Goal: Check status: Check status

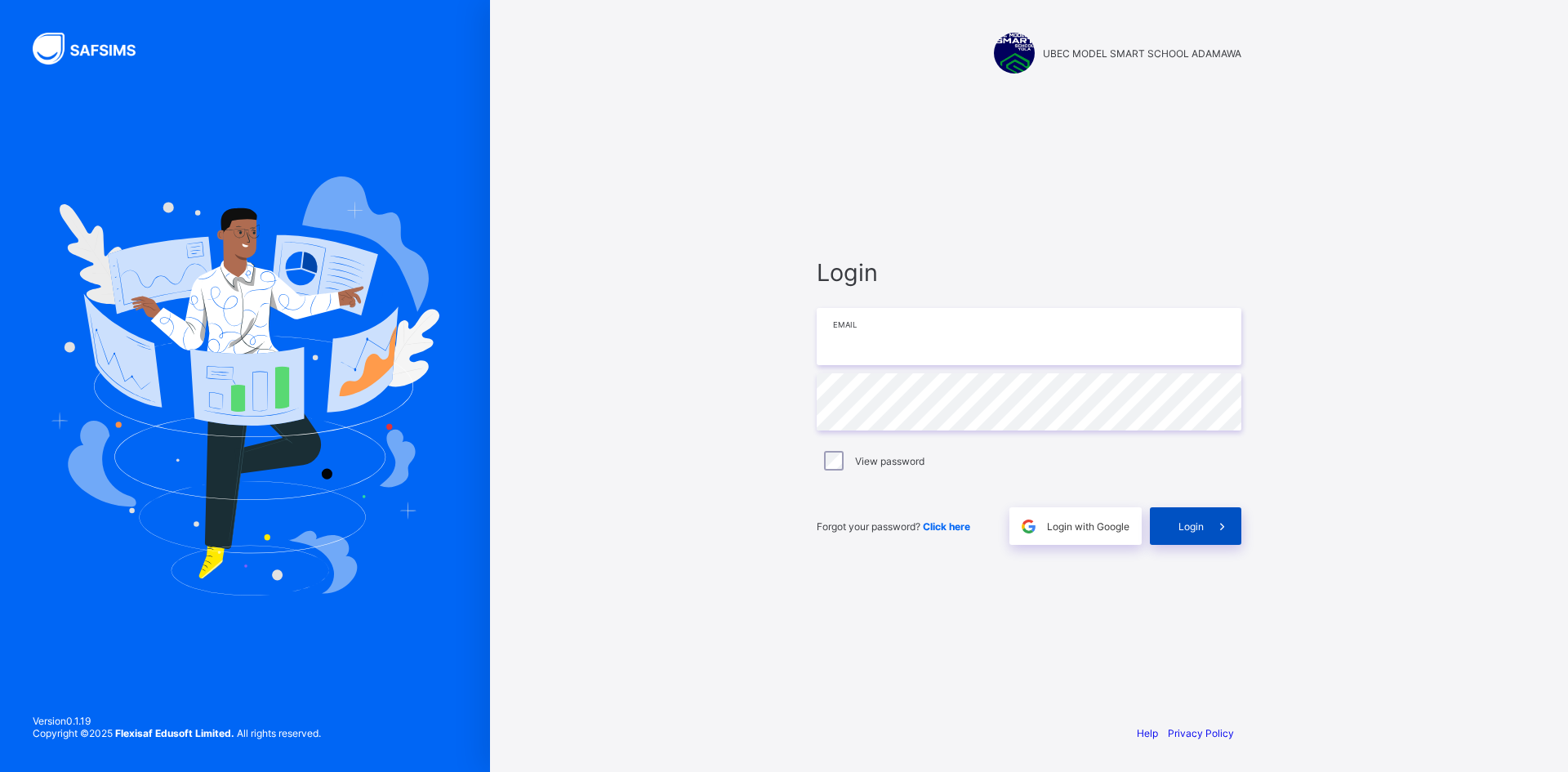
type input "**********"
click at [1220, 531] on icon at bounding box center [1222, 526] width 17 height 15
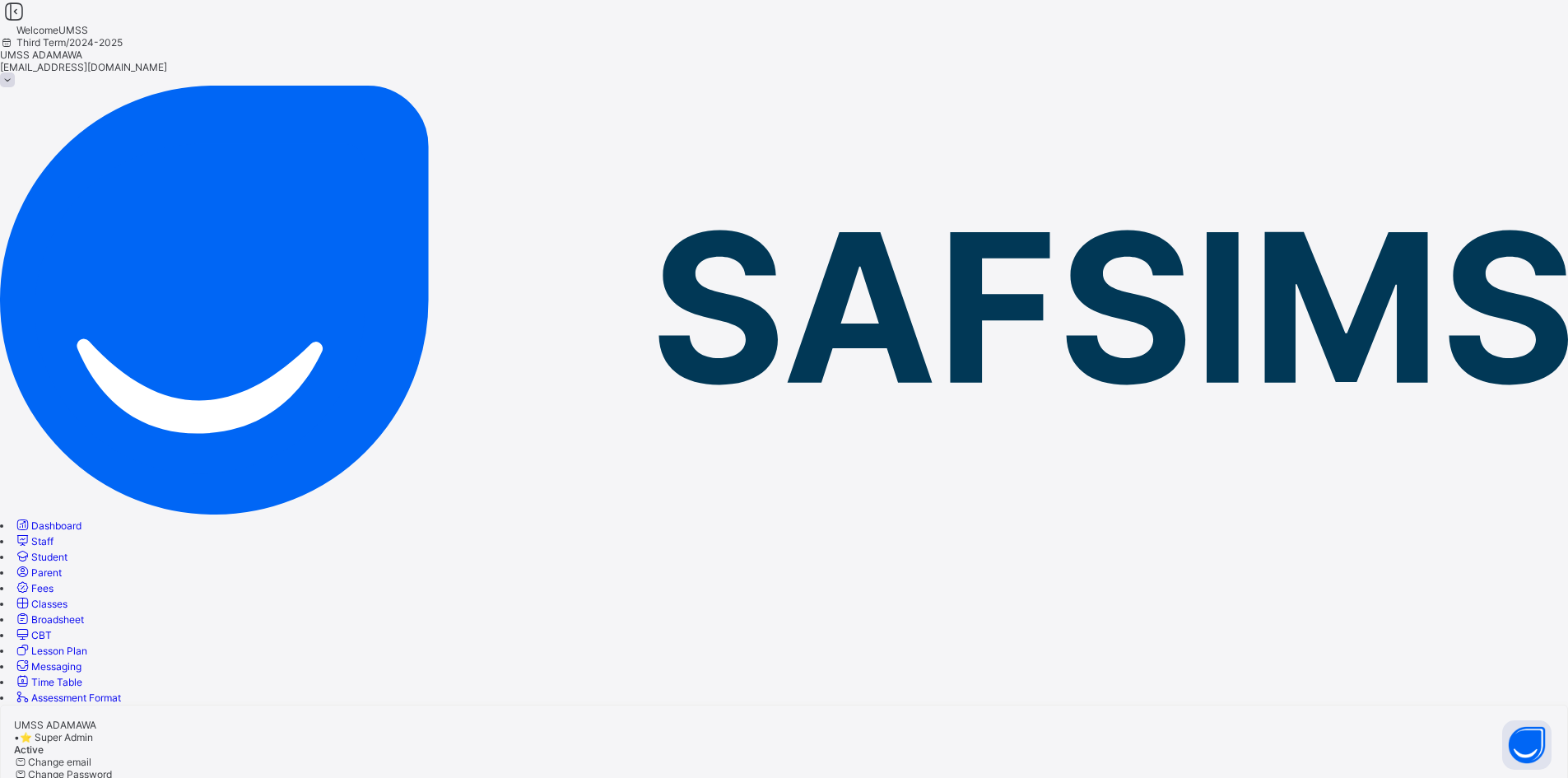
click at [67, 597] on span "Classes" at bounding box center [49, 604] width 36 height 13
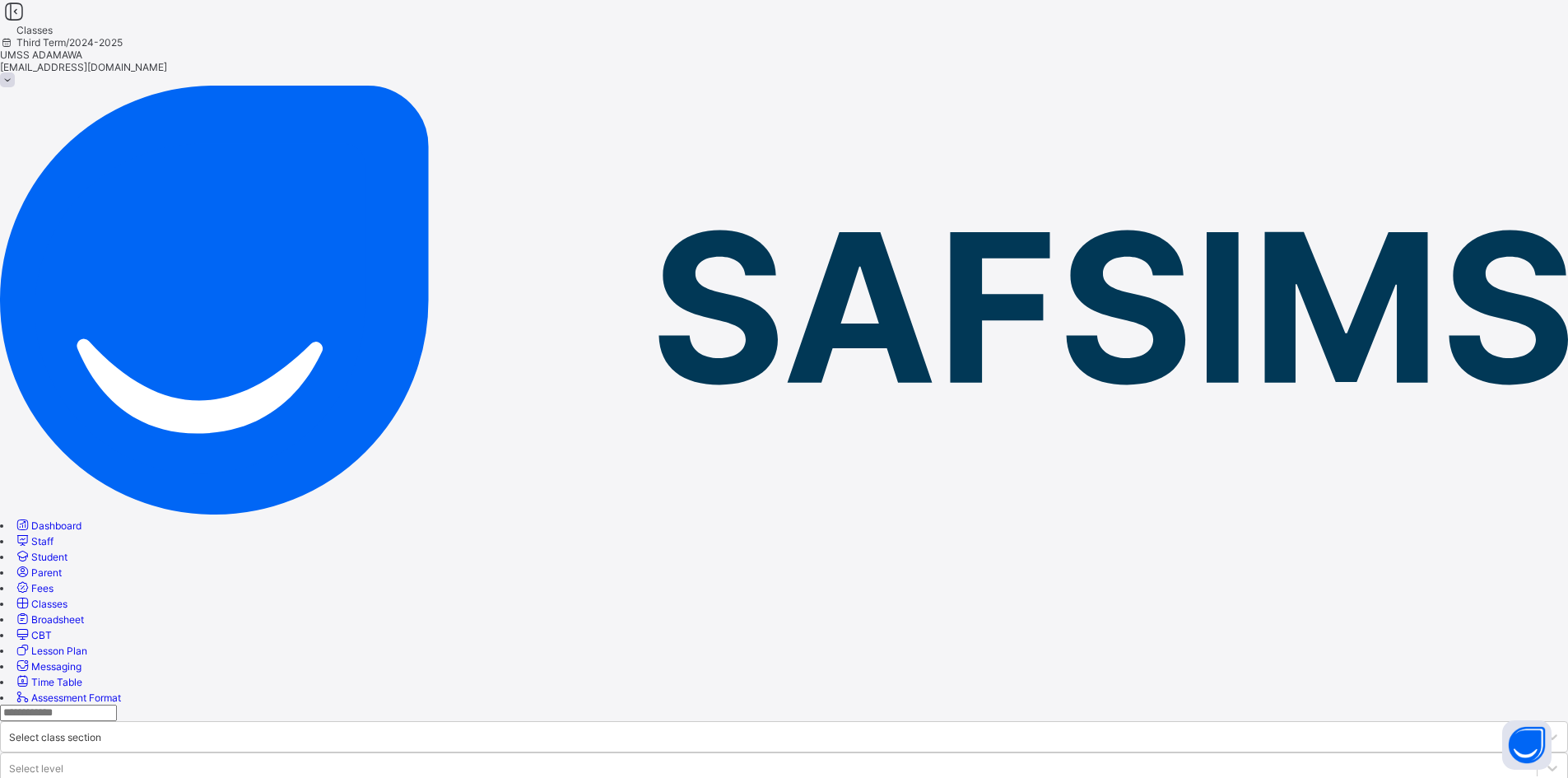
click at [67, 551] on span "Student" at bounding box center [49, 557] width 36 height 13
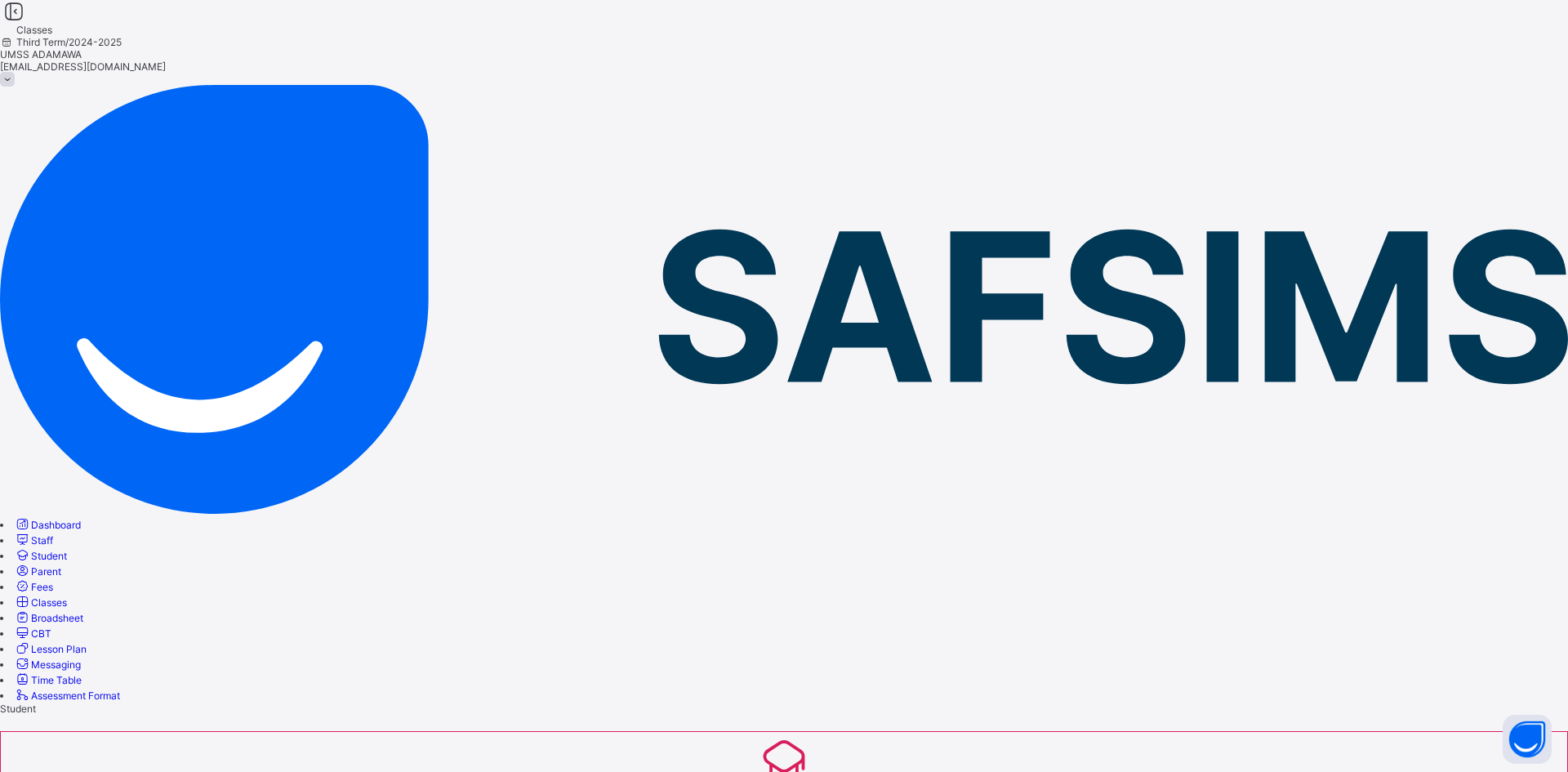
type input "****"
click at [67, 596] on span "Classes" at bounding box center [49, 603] width 36 height 13
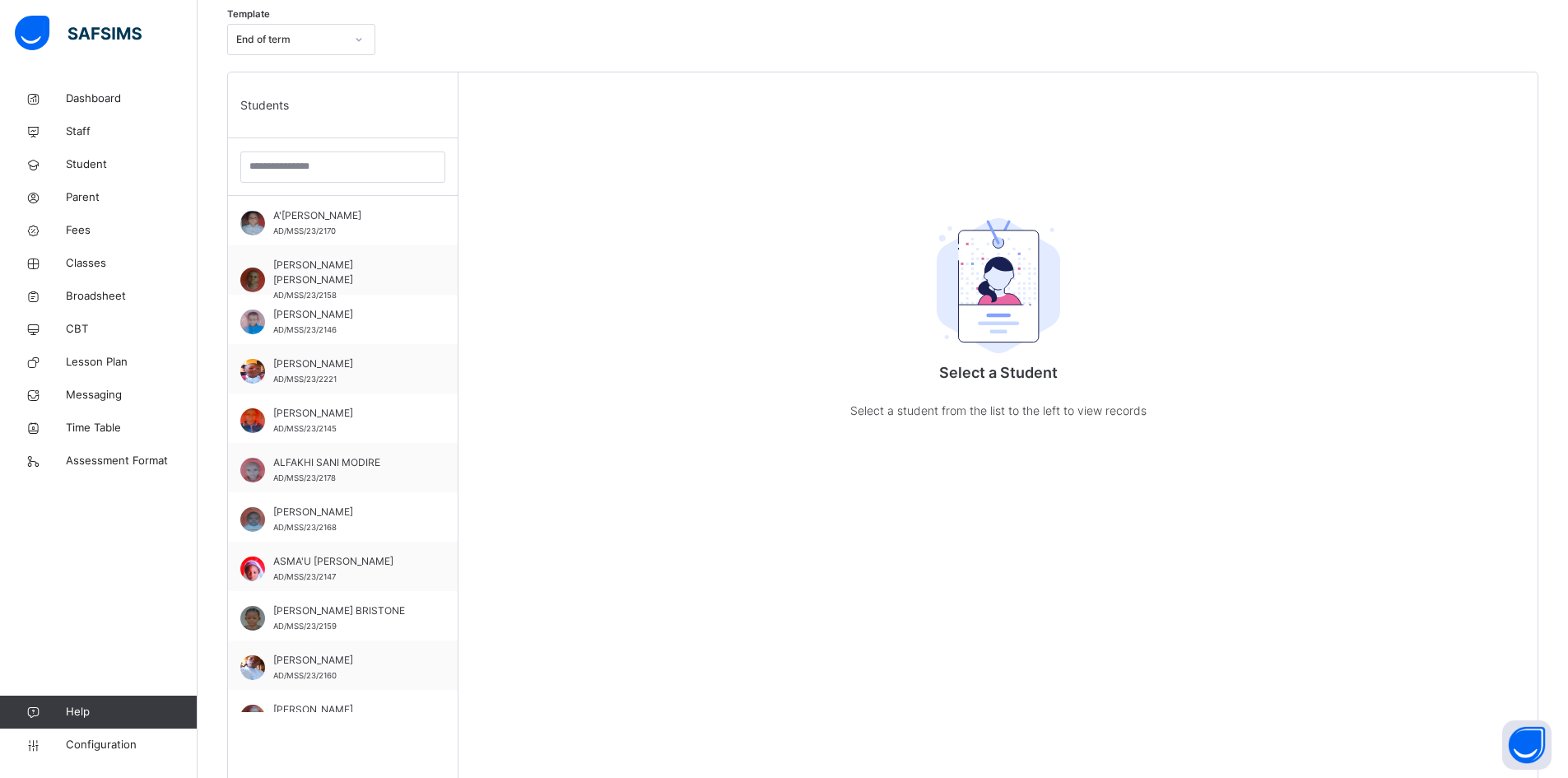
scroll to position [741, 0]
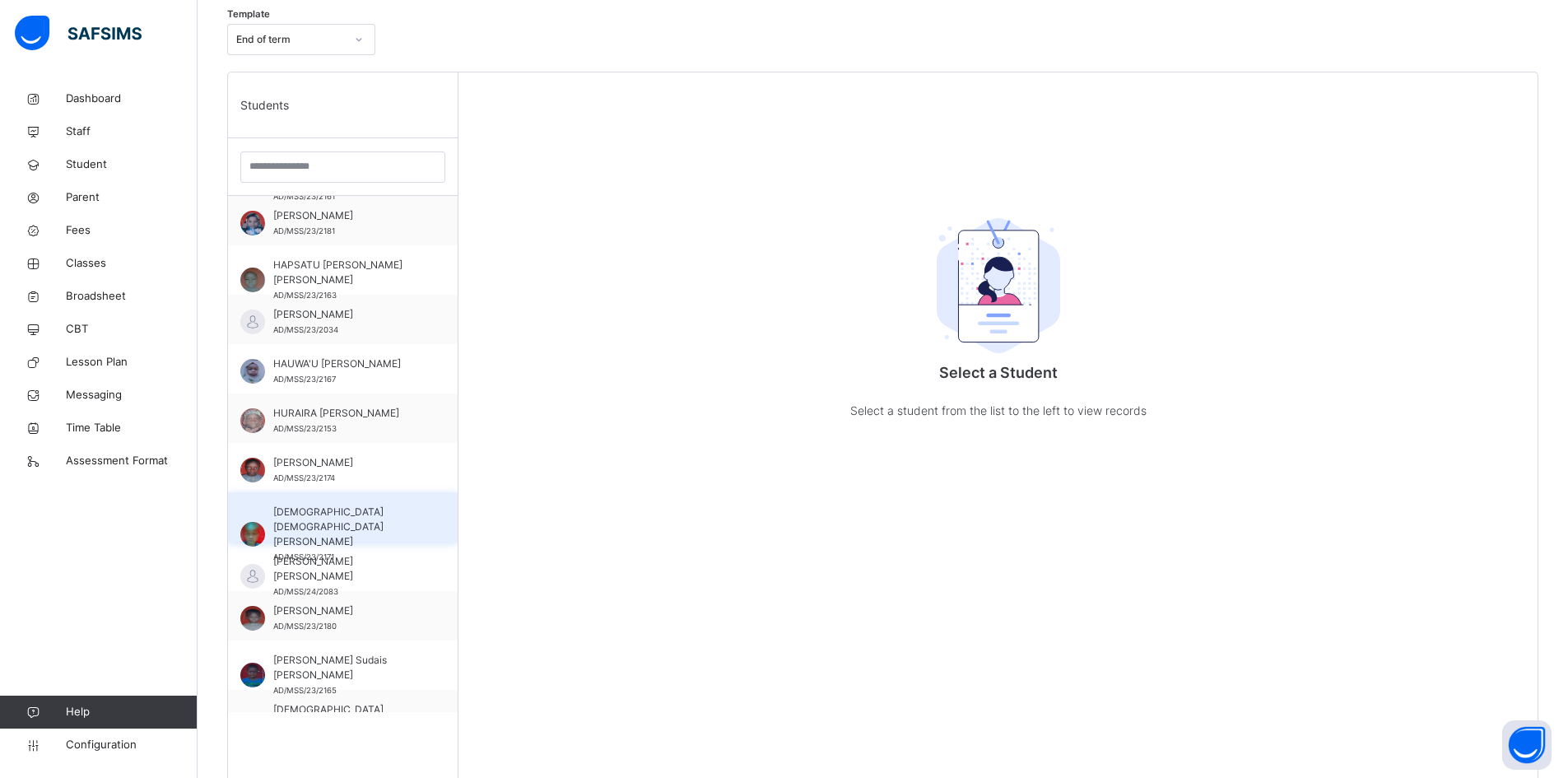
click at [365, 510] on span "[DEMOGRAPHIC_DATA] [DEMOGRAPHIC_DATA][PERSON_NAME]" at bounding box center [347, 527] width 147 height 44
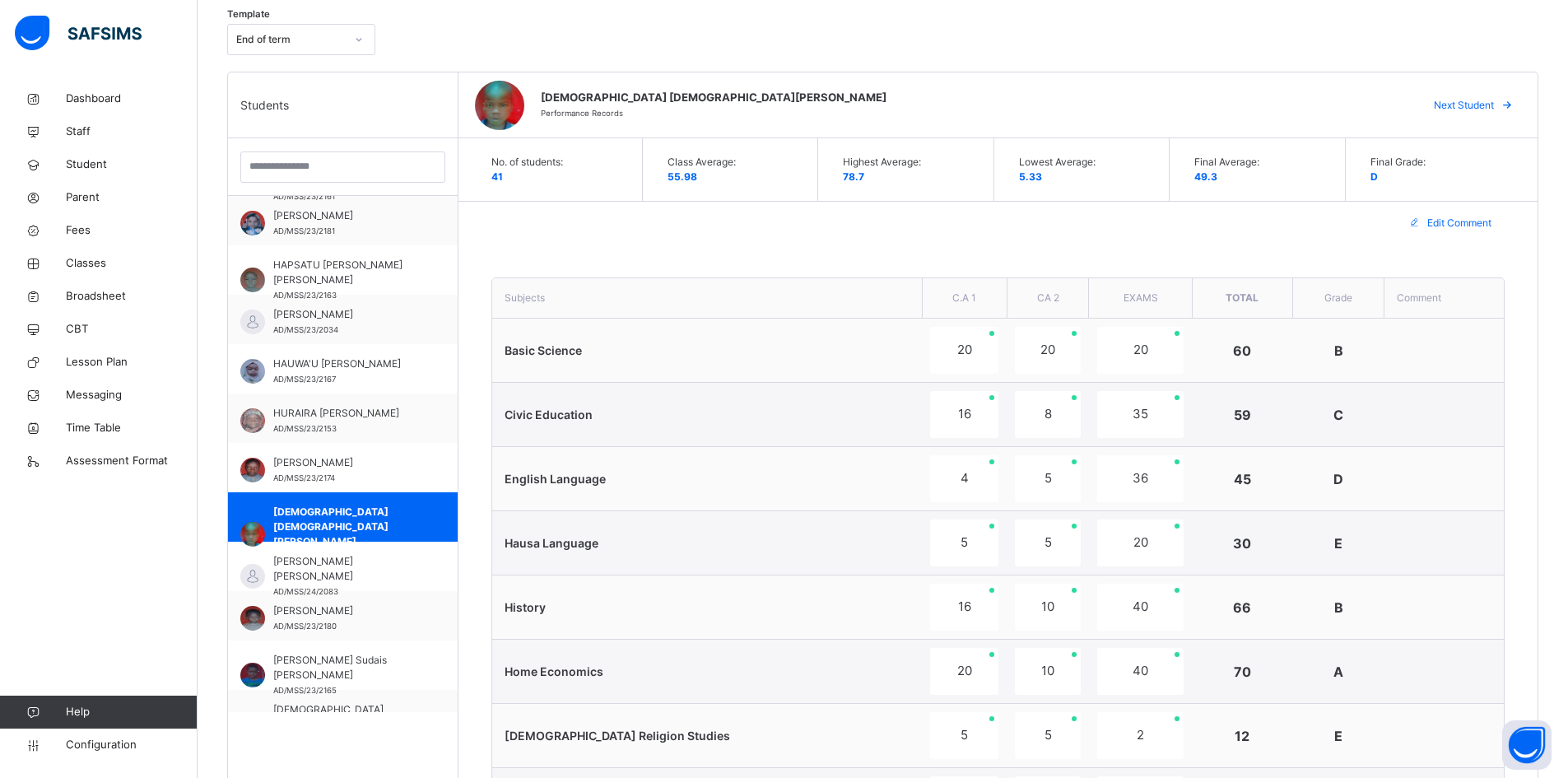
scroll to position [906, 0]
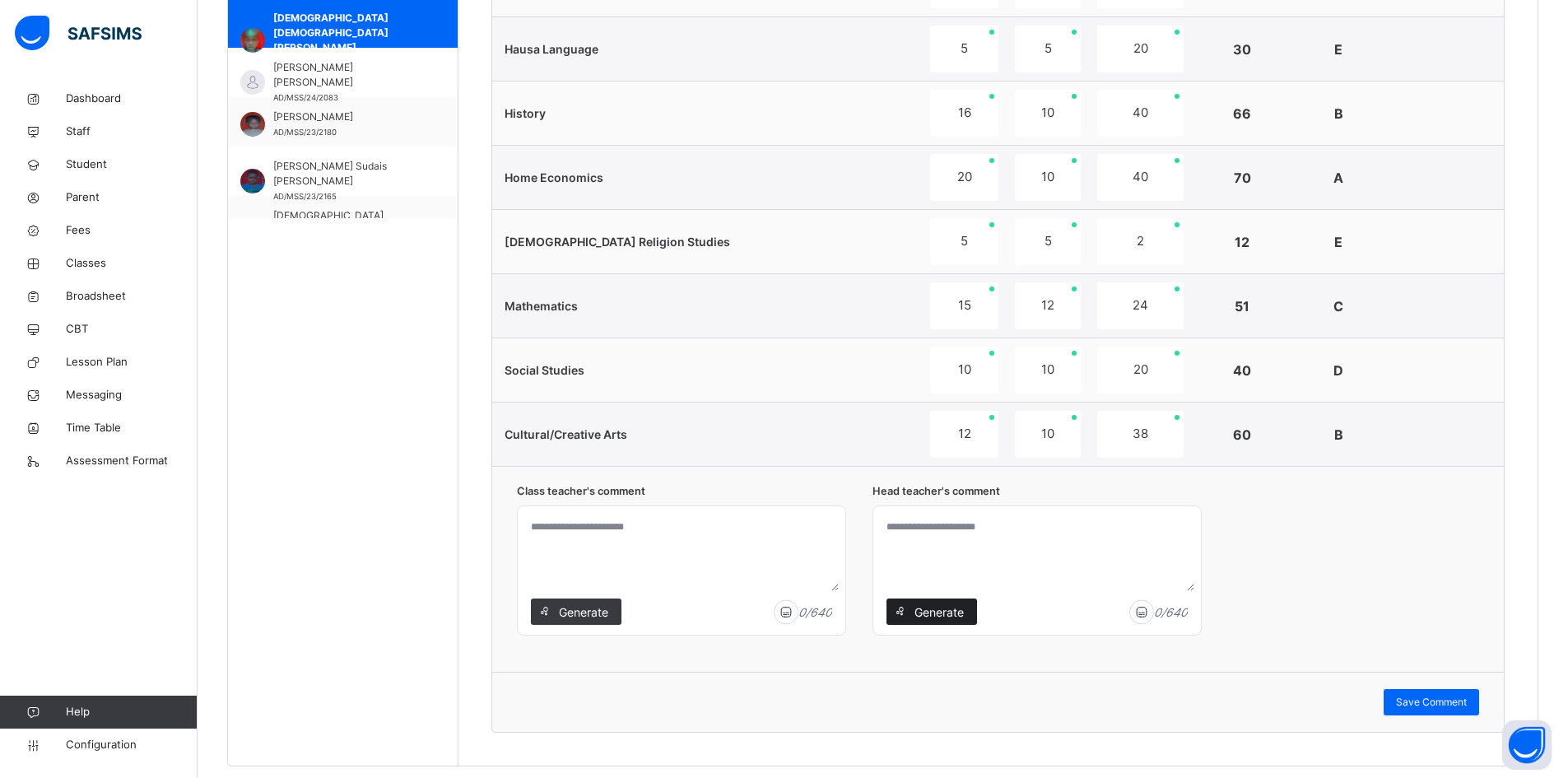
click at [937, 608] on span "Generate" at bounding box center [938, 612] width 52 height 17
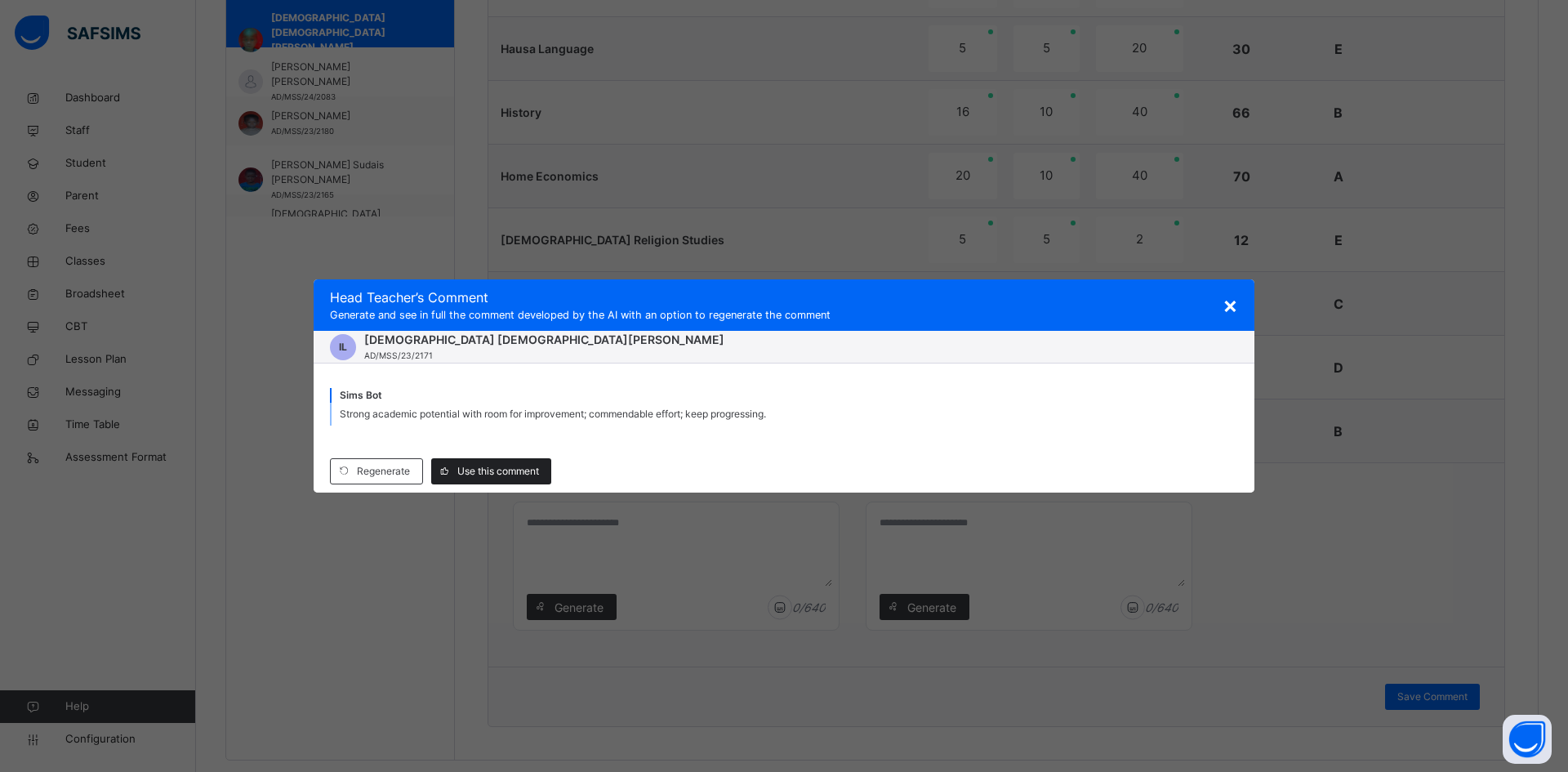
click at [493, 468] on span "Use this comment" at bounding box center [498, 471] width 82 height 14
type textarea "**********"
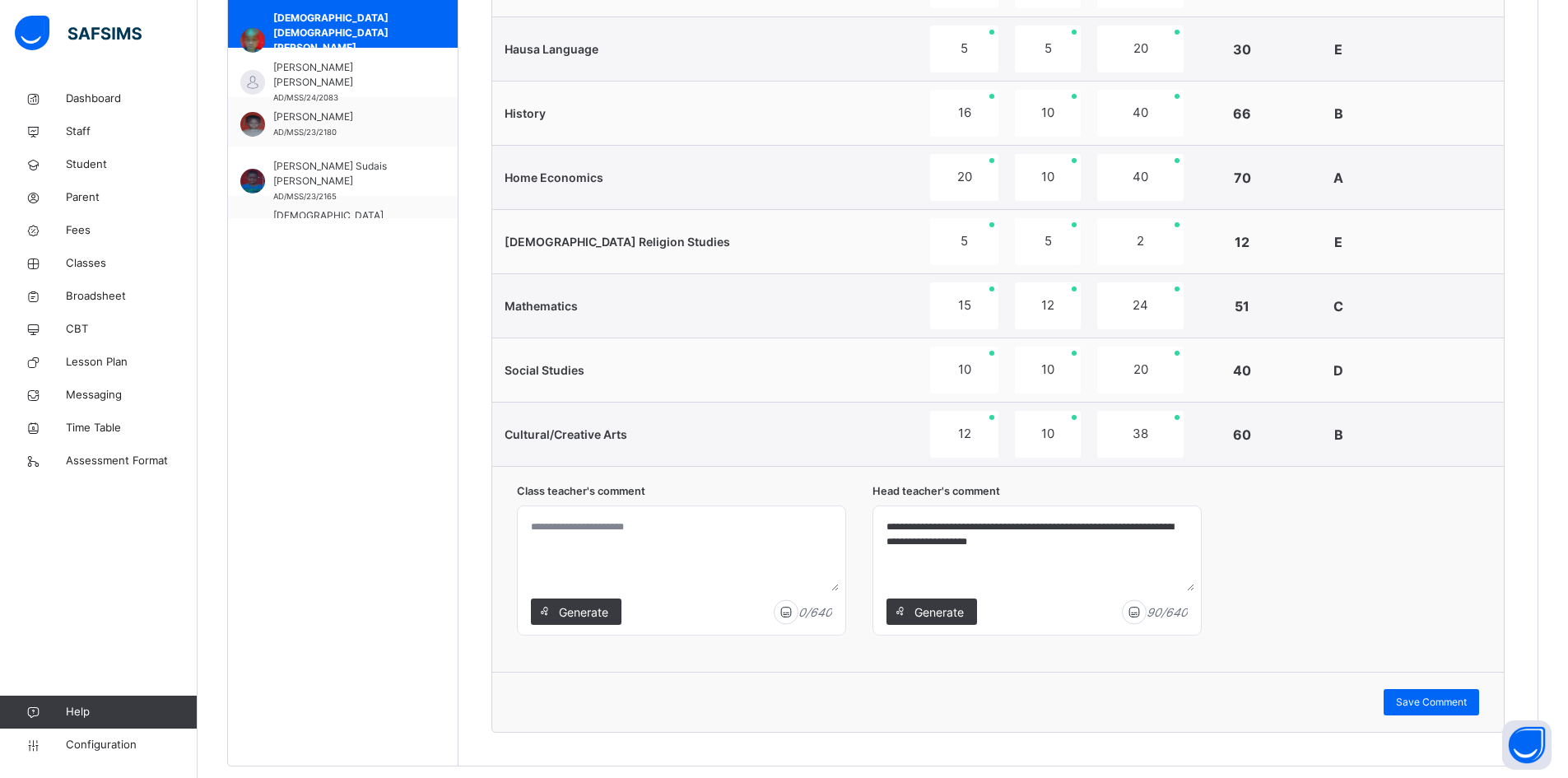
click at [563, 609] on span "Generate" at bounding box center [583, 612] width 52 height 17
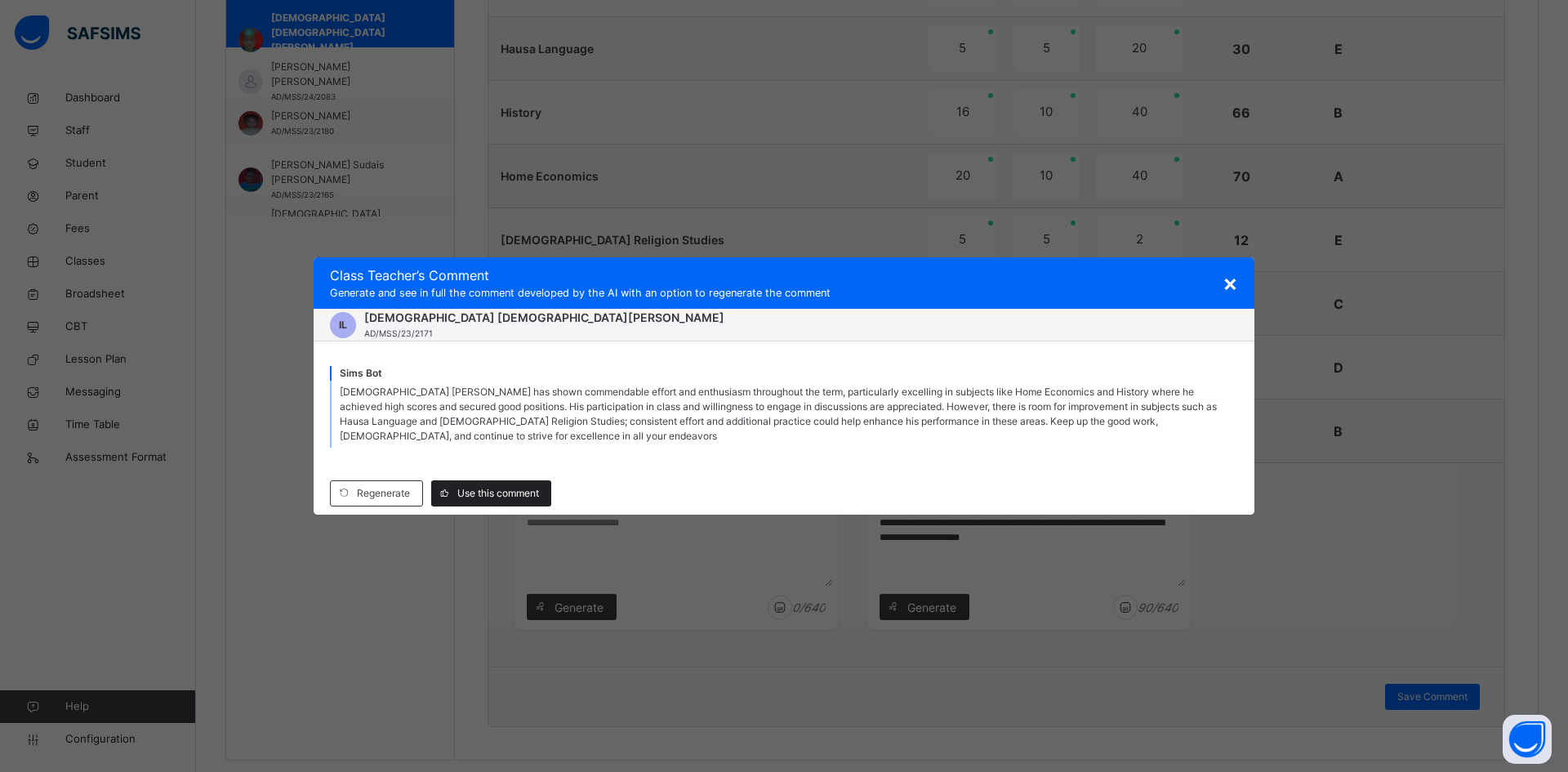
click at [514, 494] on span "Use this comment" at bounding box center [498, 494] width 82 height 14
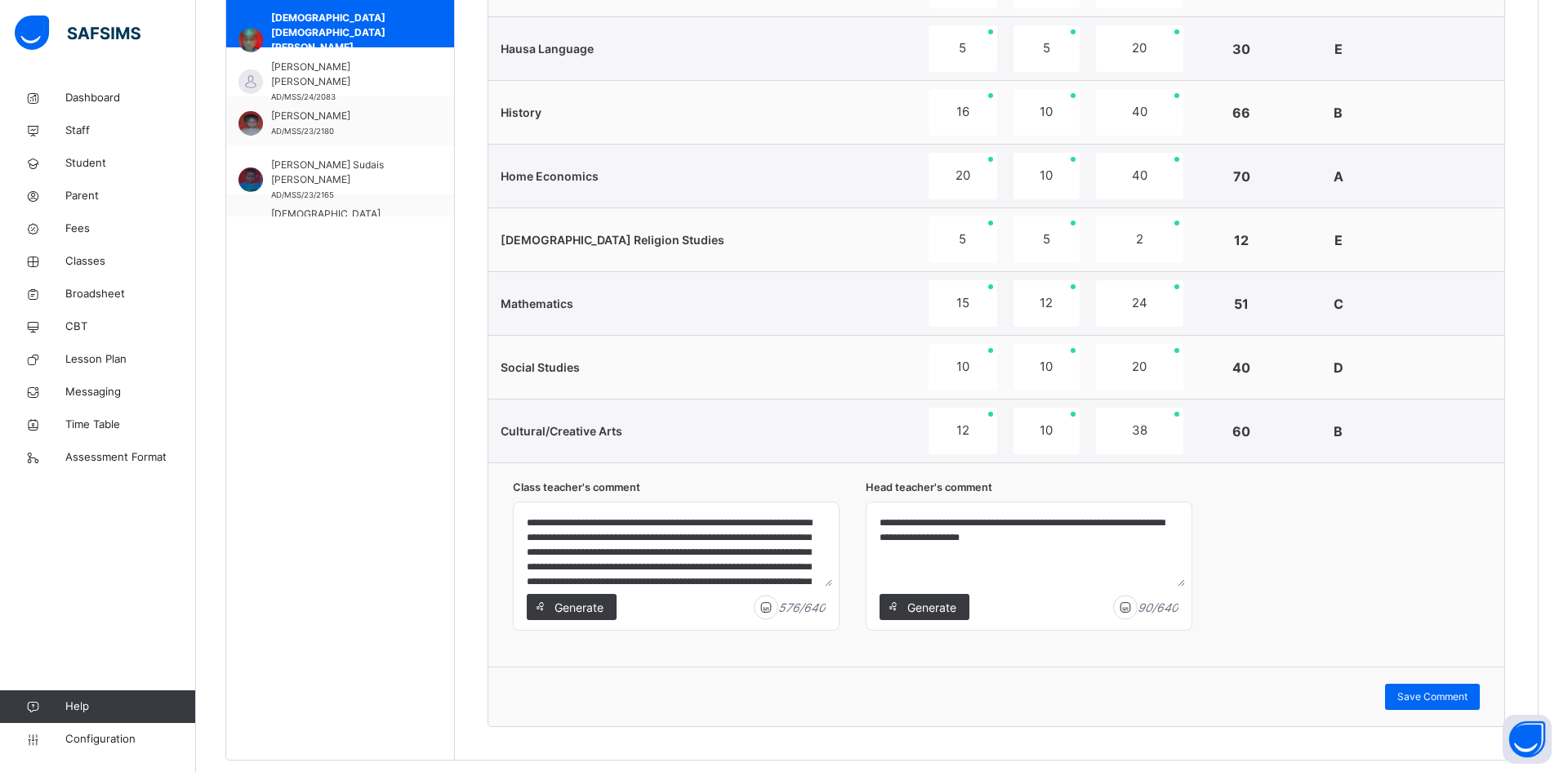
type textarea "**********"
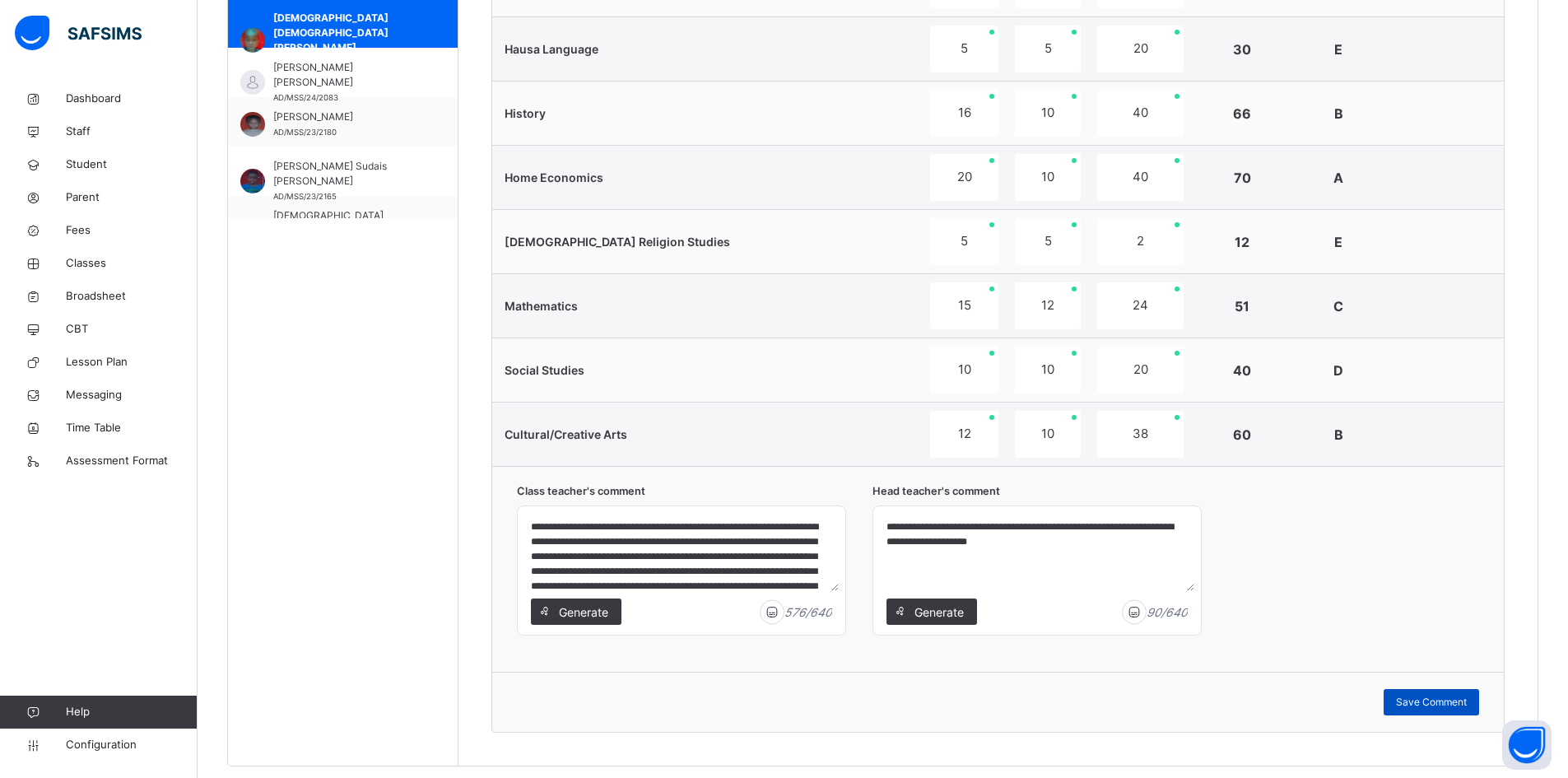
click at [1447, 695] on span "Save Comment" at bounding box center [1431, 703] width 71 height 15
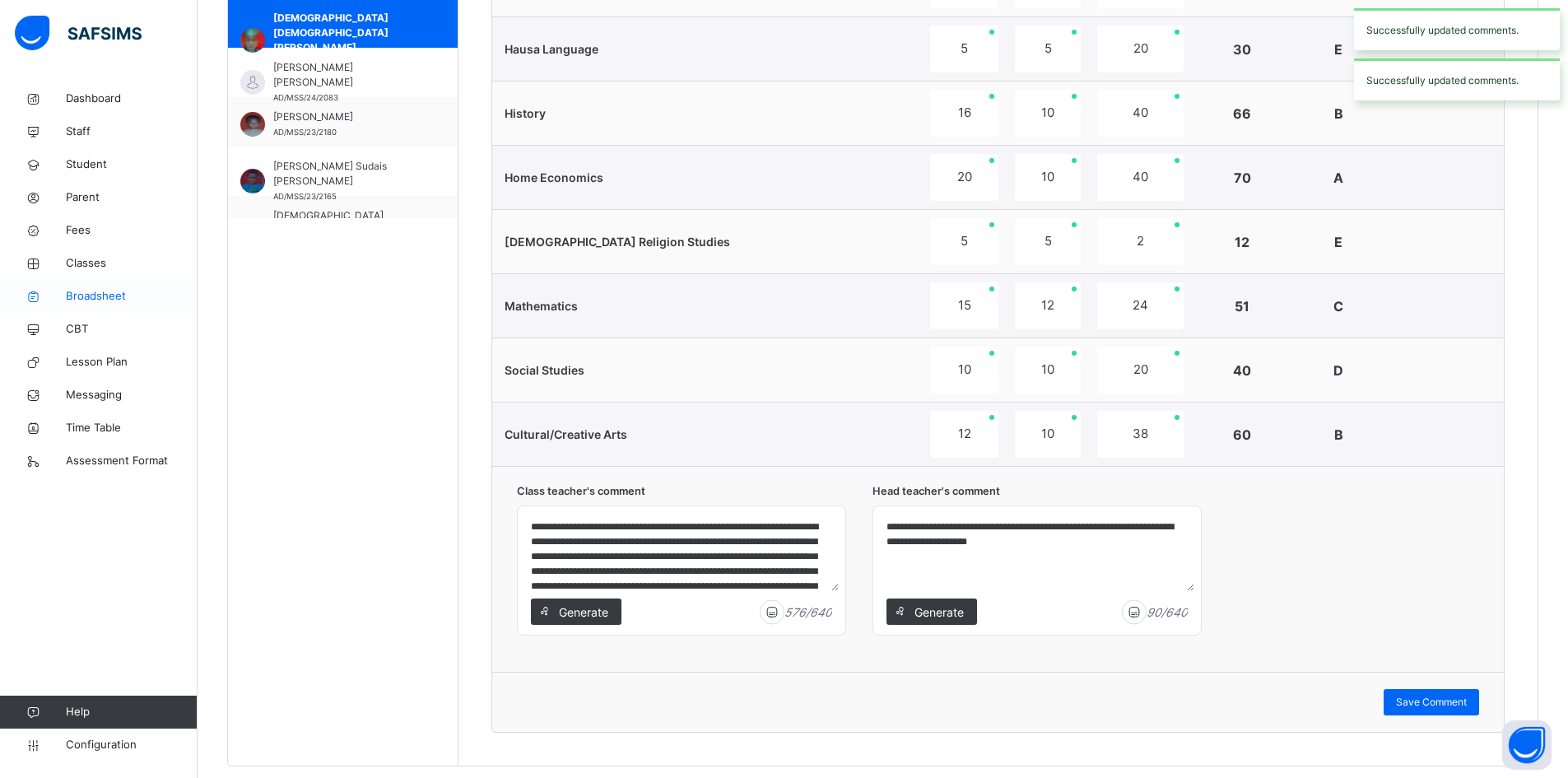
click at [115, 295] on span "Broadsheet" at bounding box center [132, 296] width 132 height 16
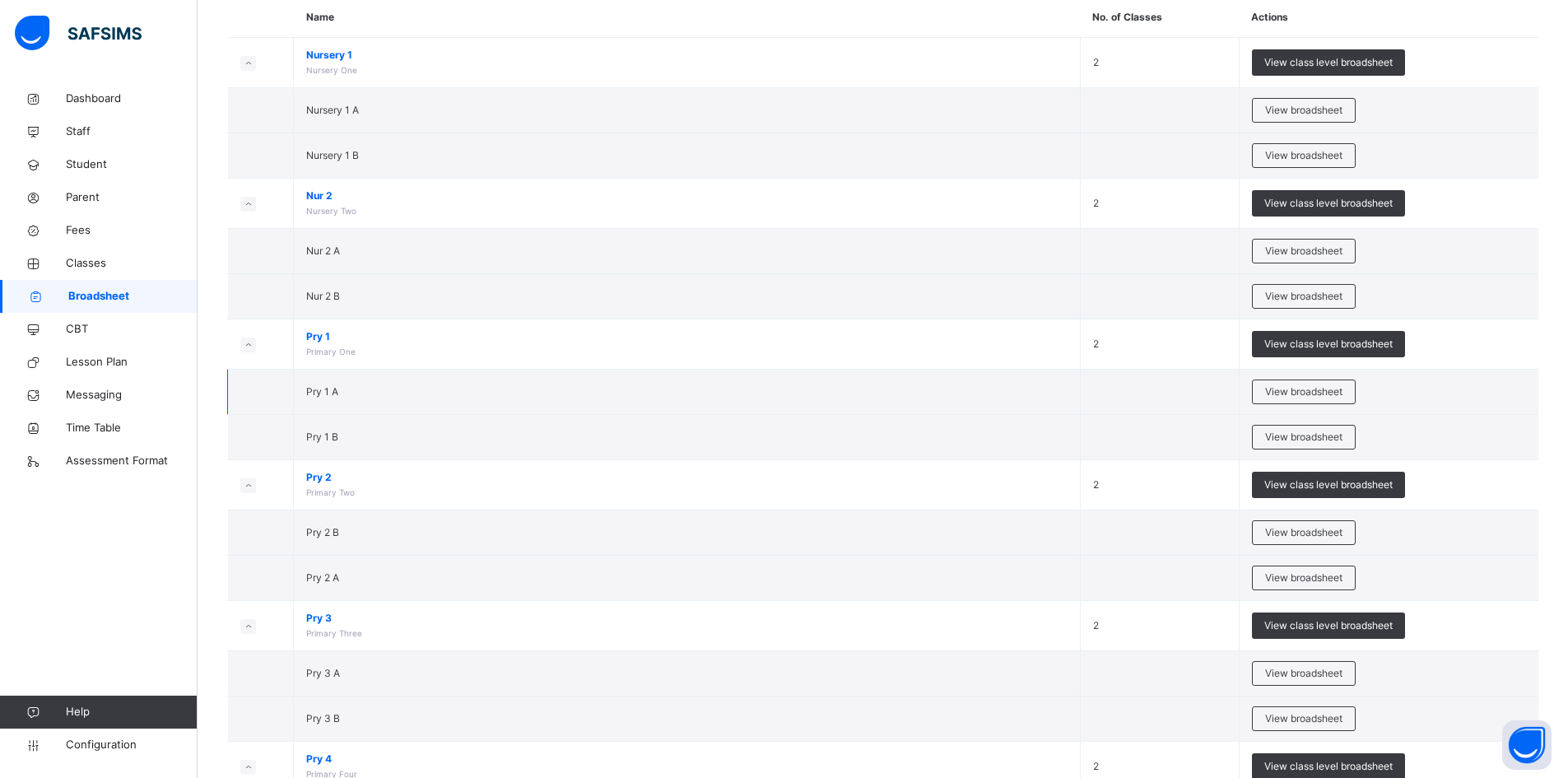
scroll to position [164, 0]
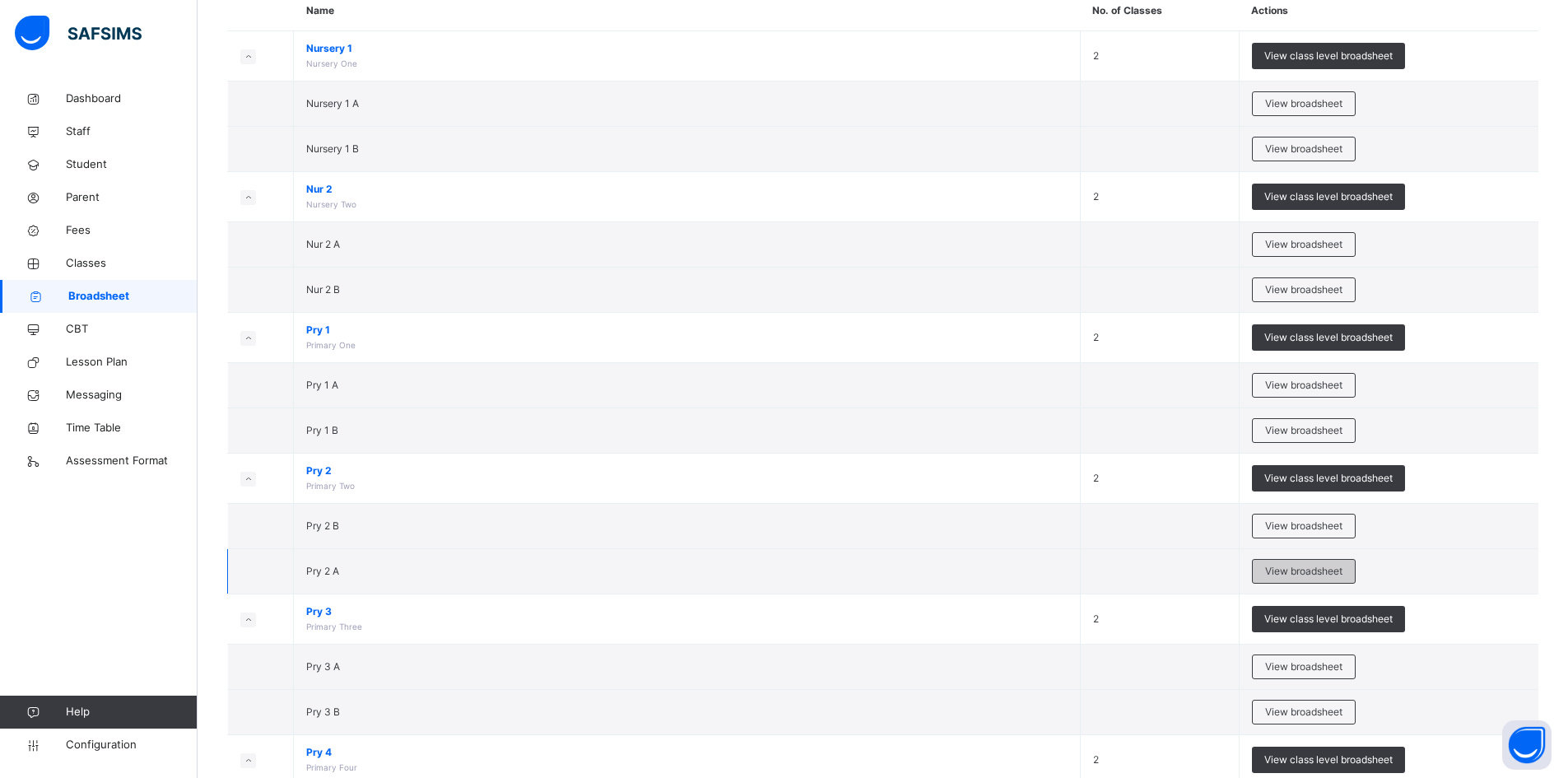
click at [1325, 565] on span "View broadsheet" at bounding box center [1303, 571] width 77 height 15
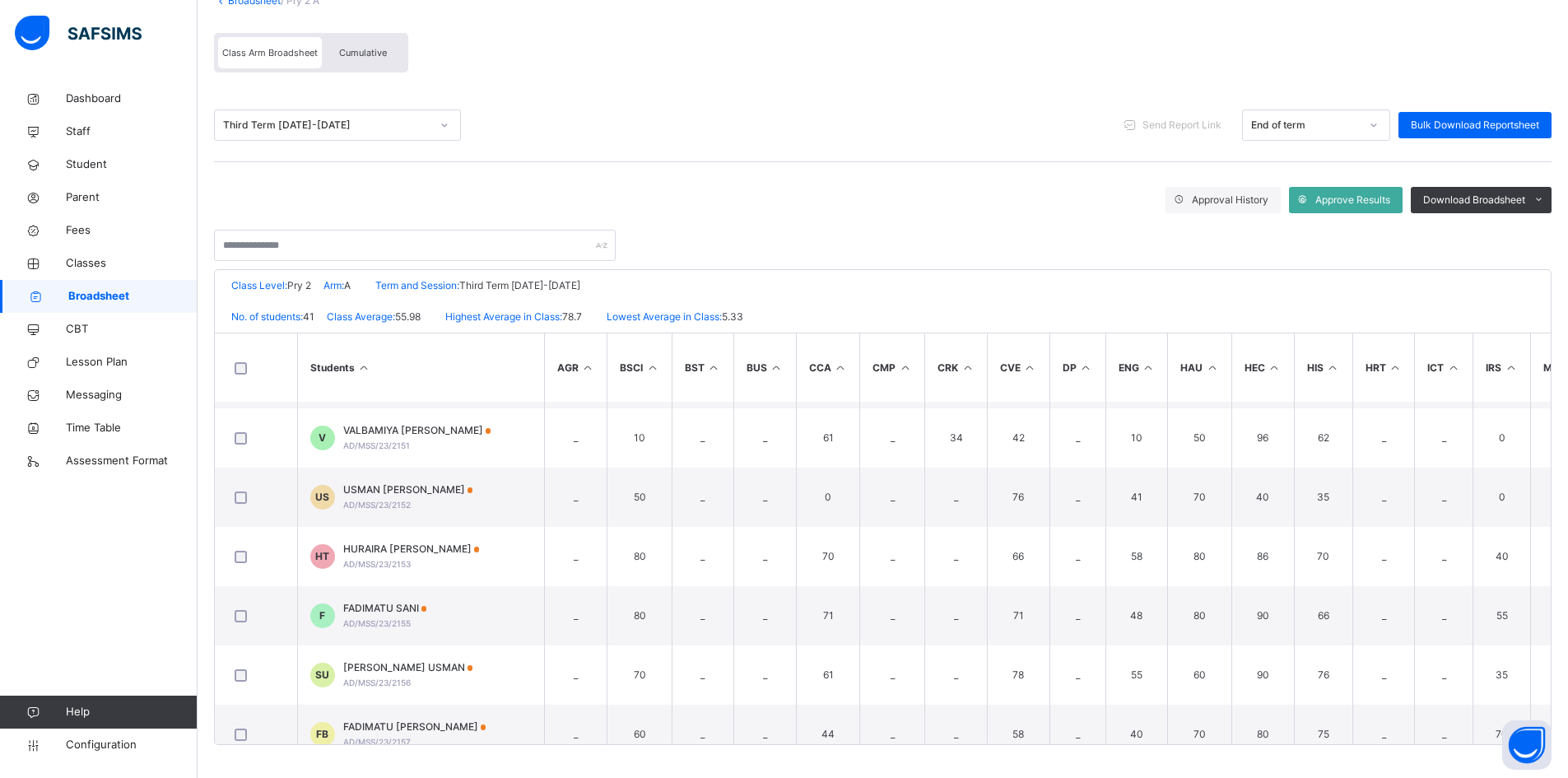
scroll to position [412, 0]
click at [1358, 204] on span "Approve Results" at bounding box center [1352, 200] width 75 height 15
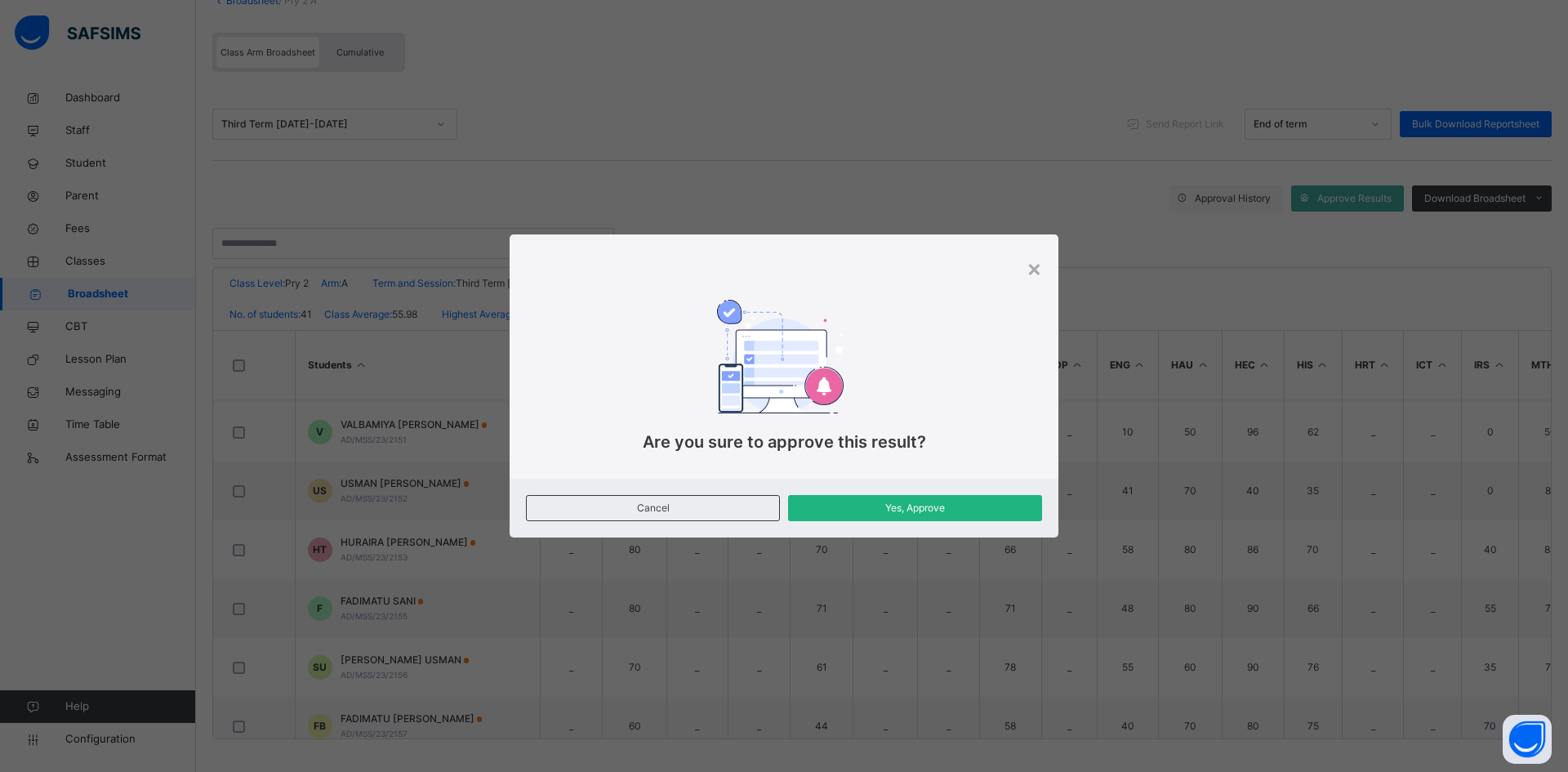
click at [896, 509] on span "Yes, Approve" at bounding box center [915, 508] width 230 height 14
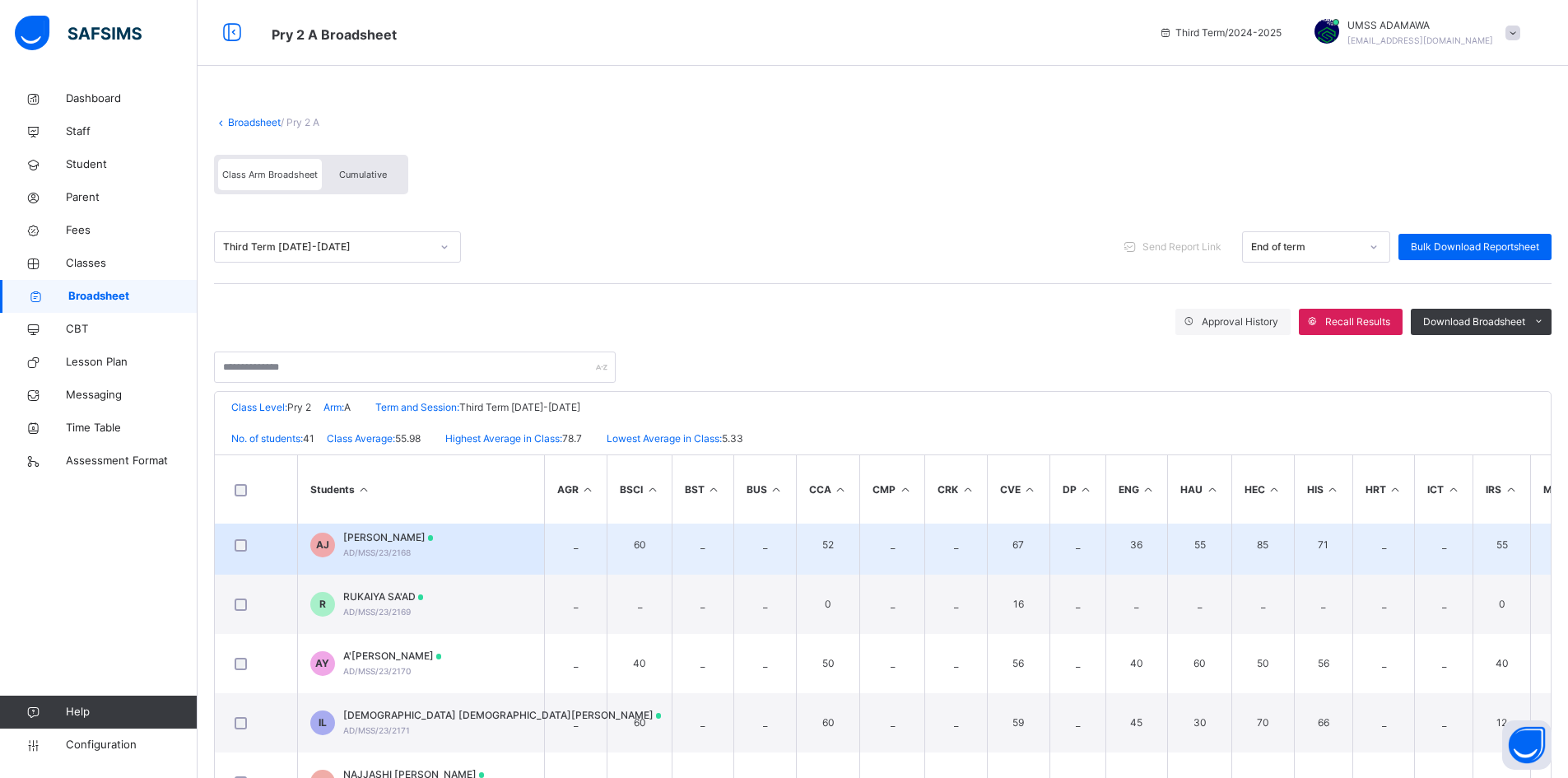
scroll to position [1400, 0]
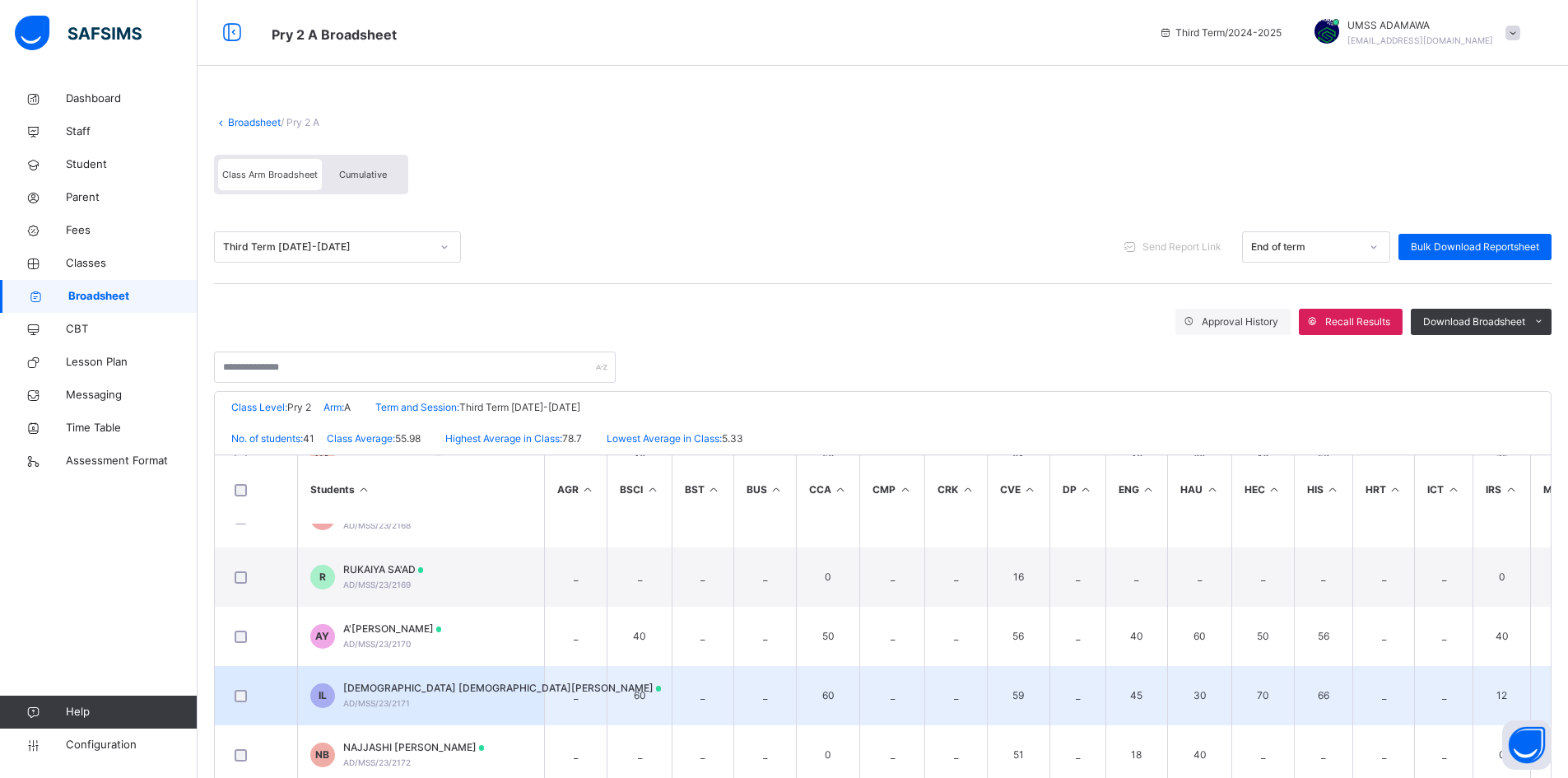
click at [425, 685] on span "[DEMOGRAPHIC_DATA] [DEMOGRAPHIC_DATA][PERSON_NAME]" at bounding box center [502, 688] width 318 height 15
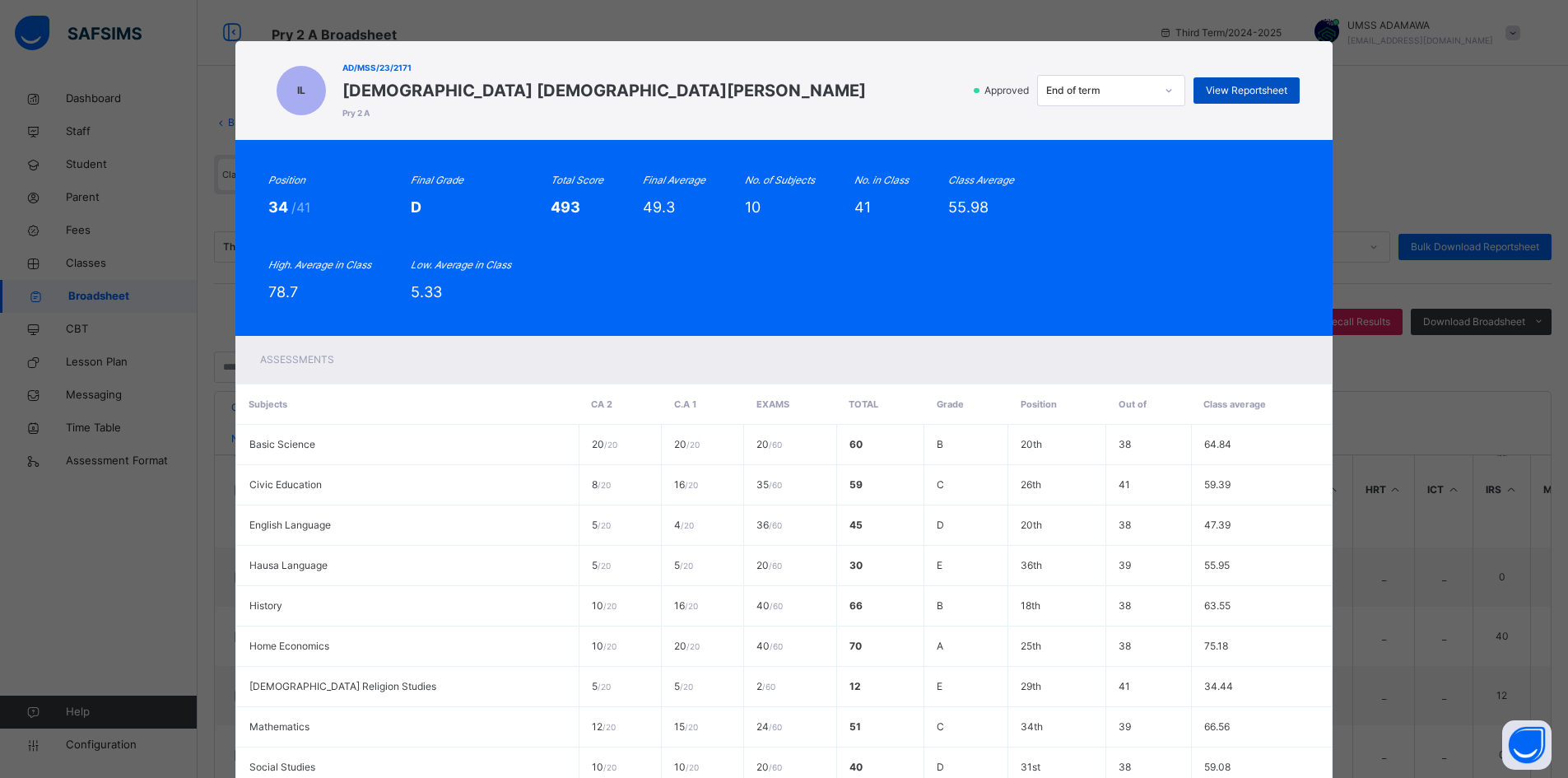
click at [1258, 93] on span "View Reportsheet" at bounding box center [1247, 91] width 82 height 15
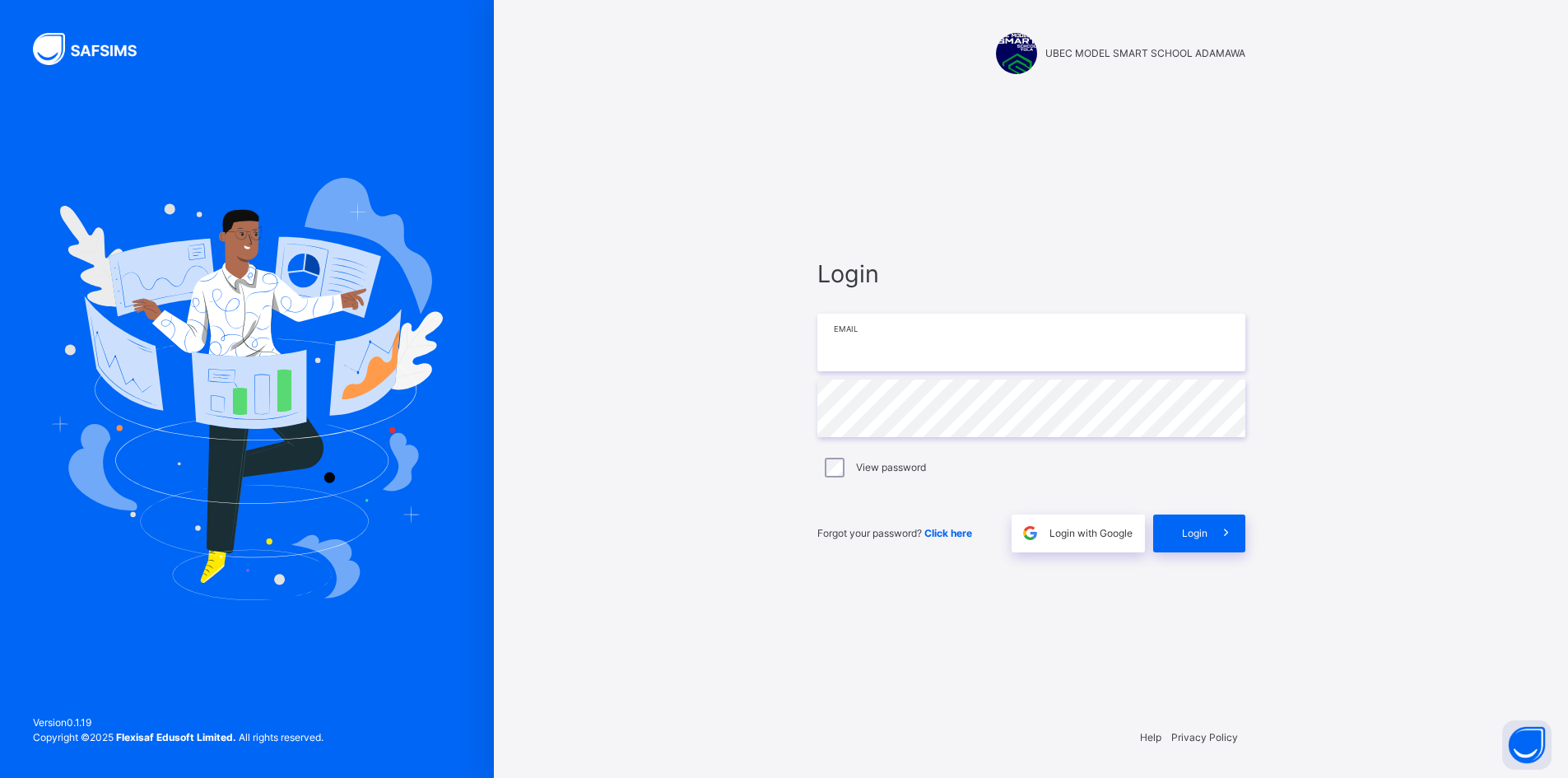
type input "**********"
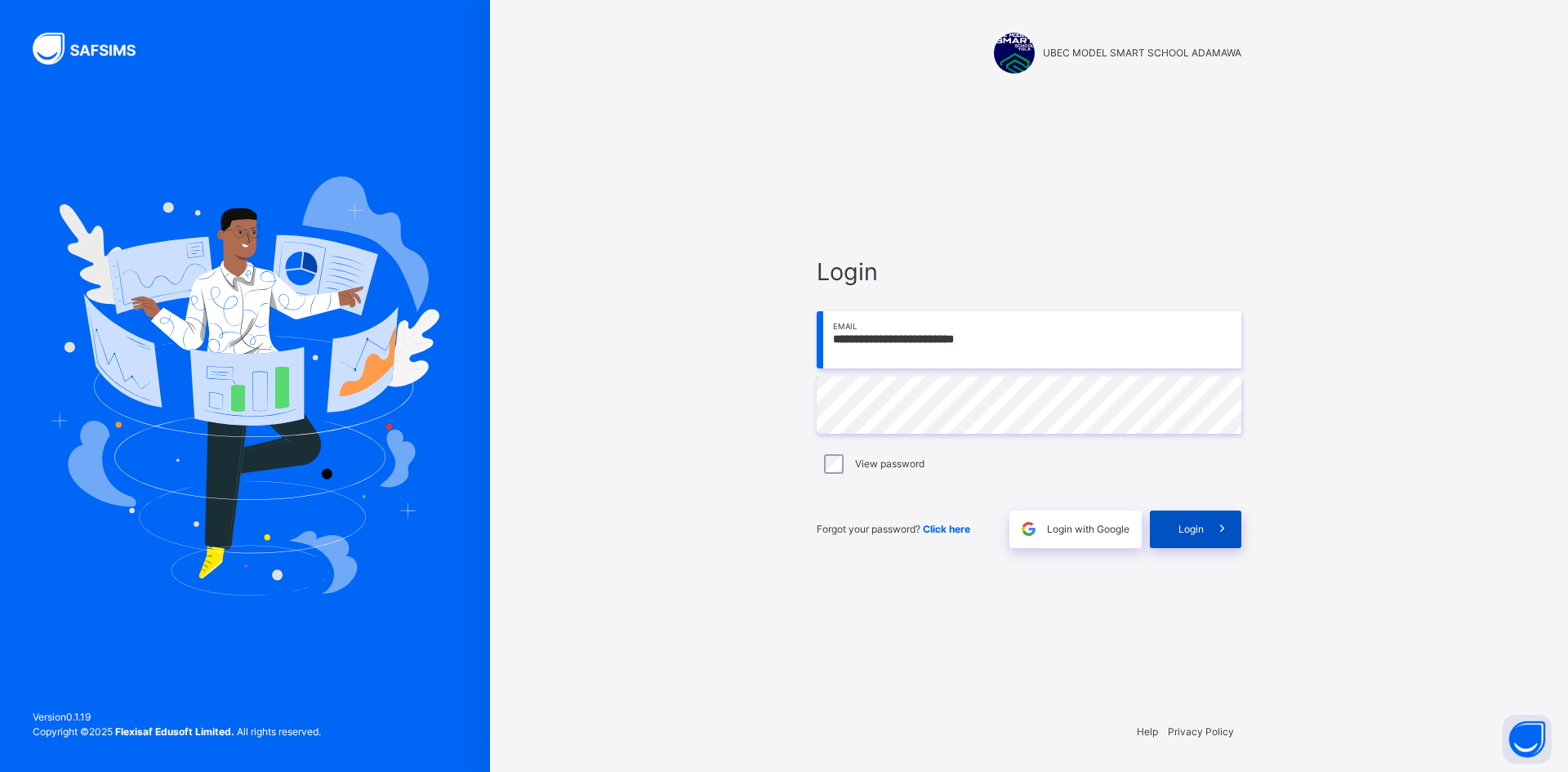
click at [1186, 532] on span "Login" at bounding box center [1192, 530] width 25 height 14
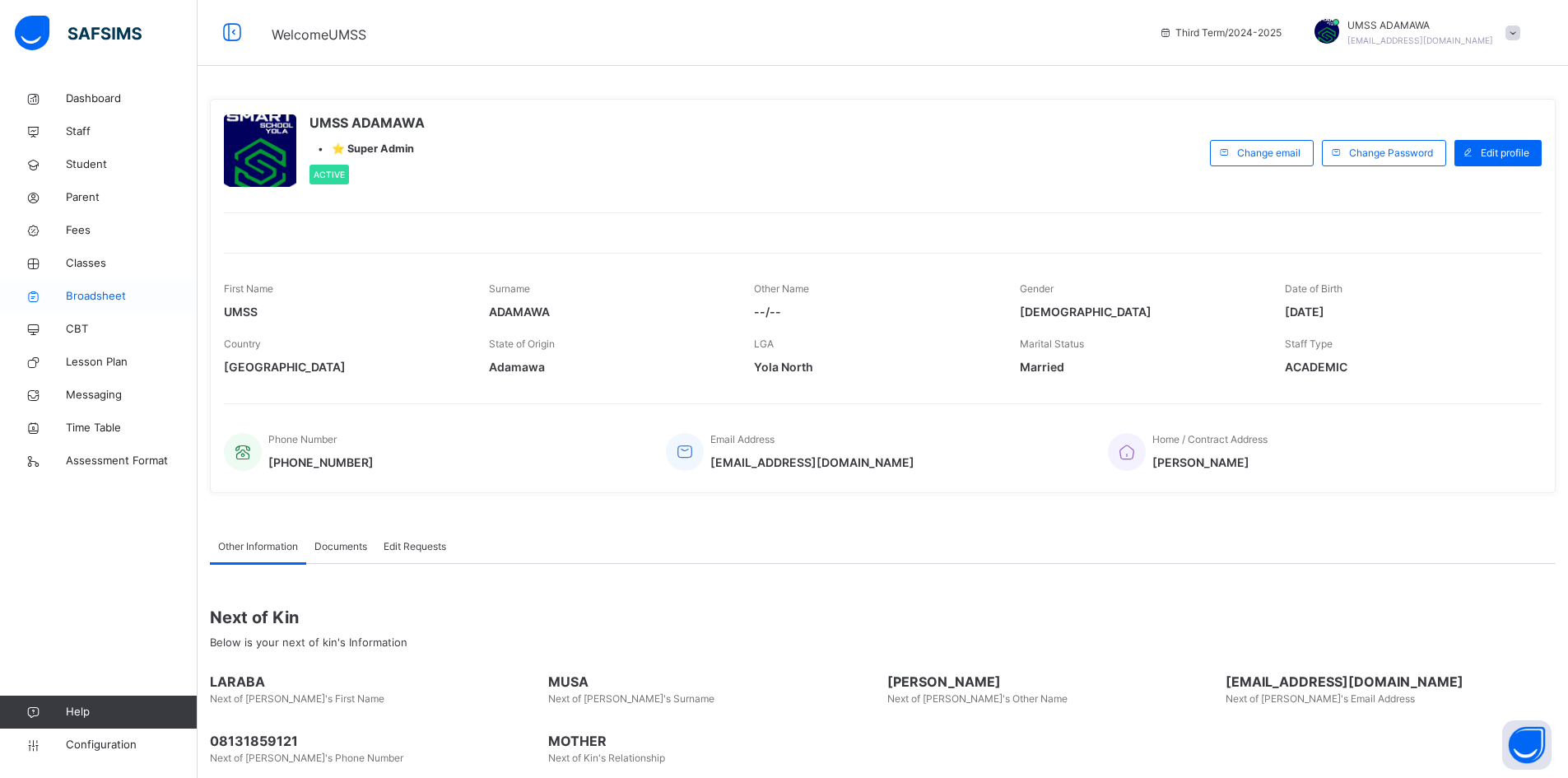
click at [80, 284] on link "Broadsheet" at bounding box center [99, 296] width 198 height 33
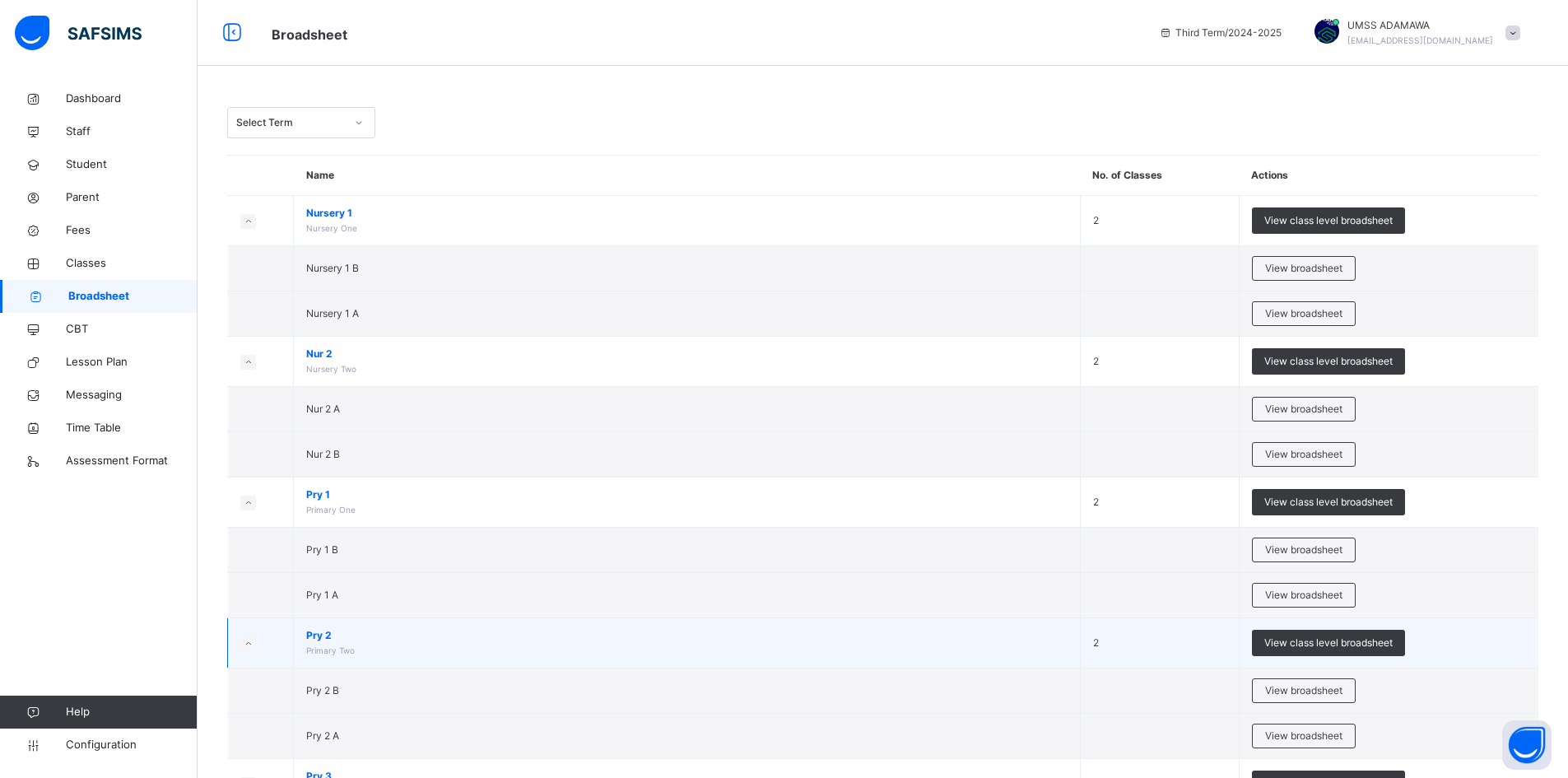
scroll to position [83, 0]
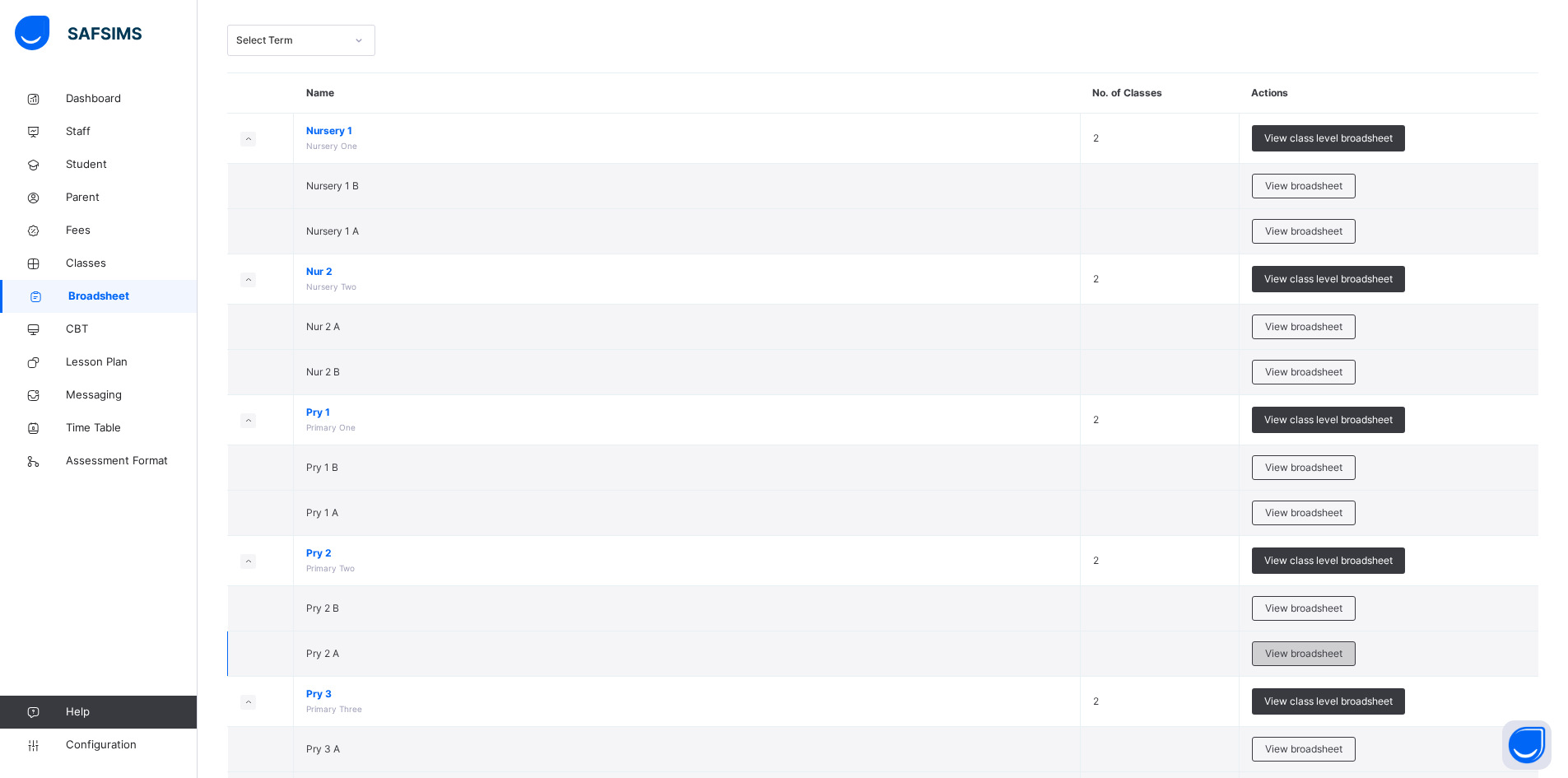
click at [1292, 649] on span "View broadsheet" at bounding box center [1303, 654] width 77 height 15
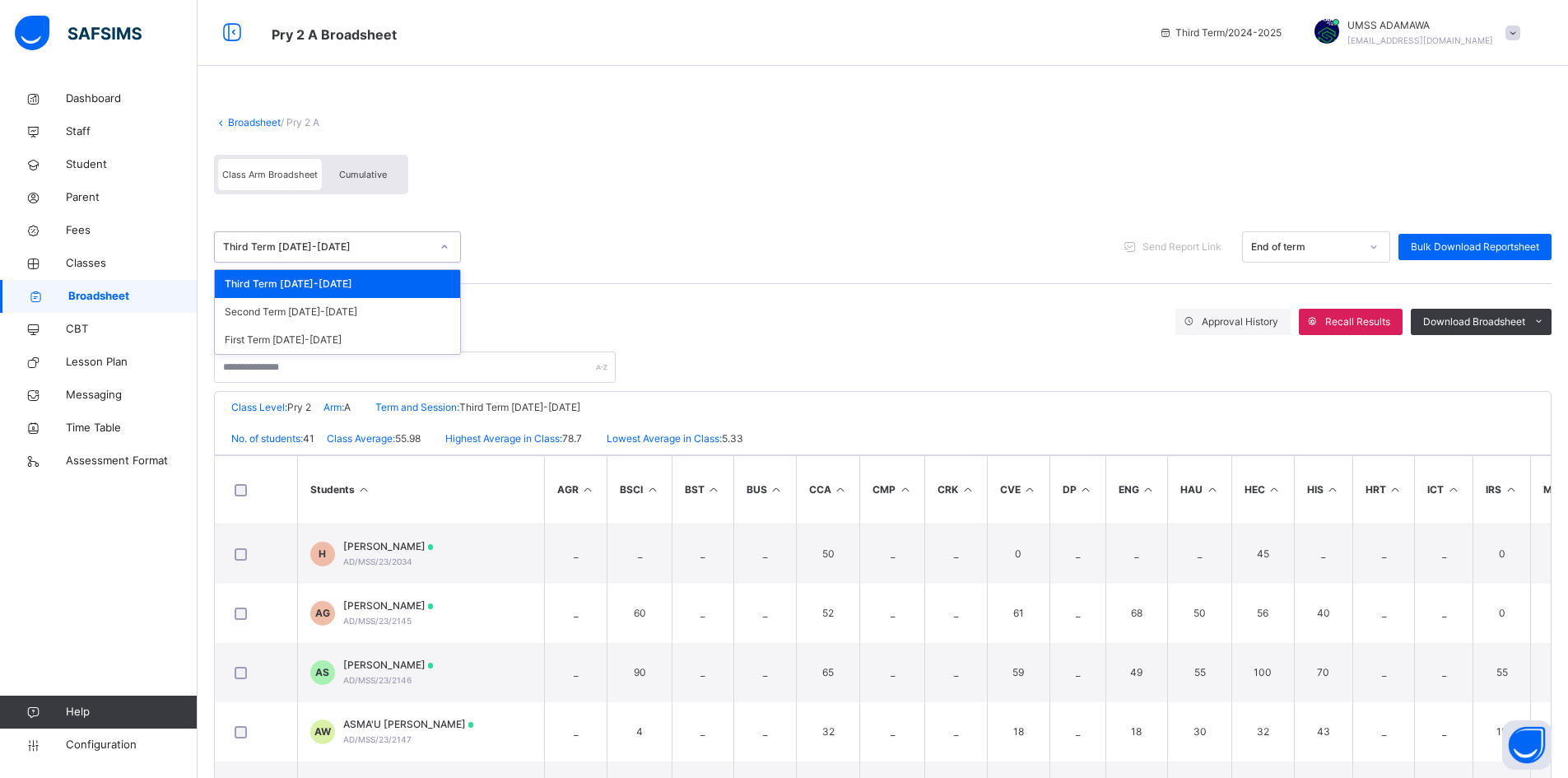
click at [354, 248] on div "Third Term 2024-2025" at bounding box center [327, 247] width 208 height 15
click at [317, 312] on div "Second Term 2024-2025" at bounding box center [338, 311] width 245 height 28
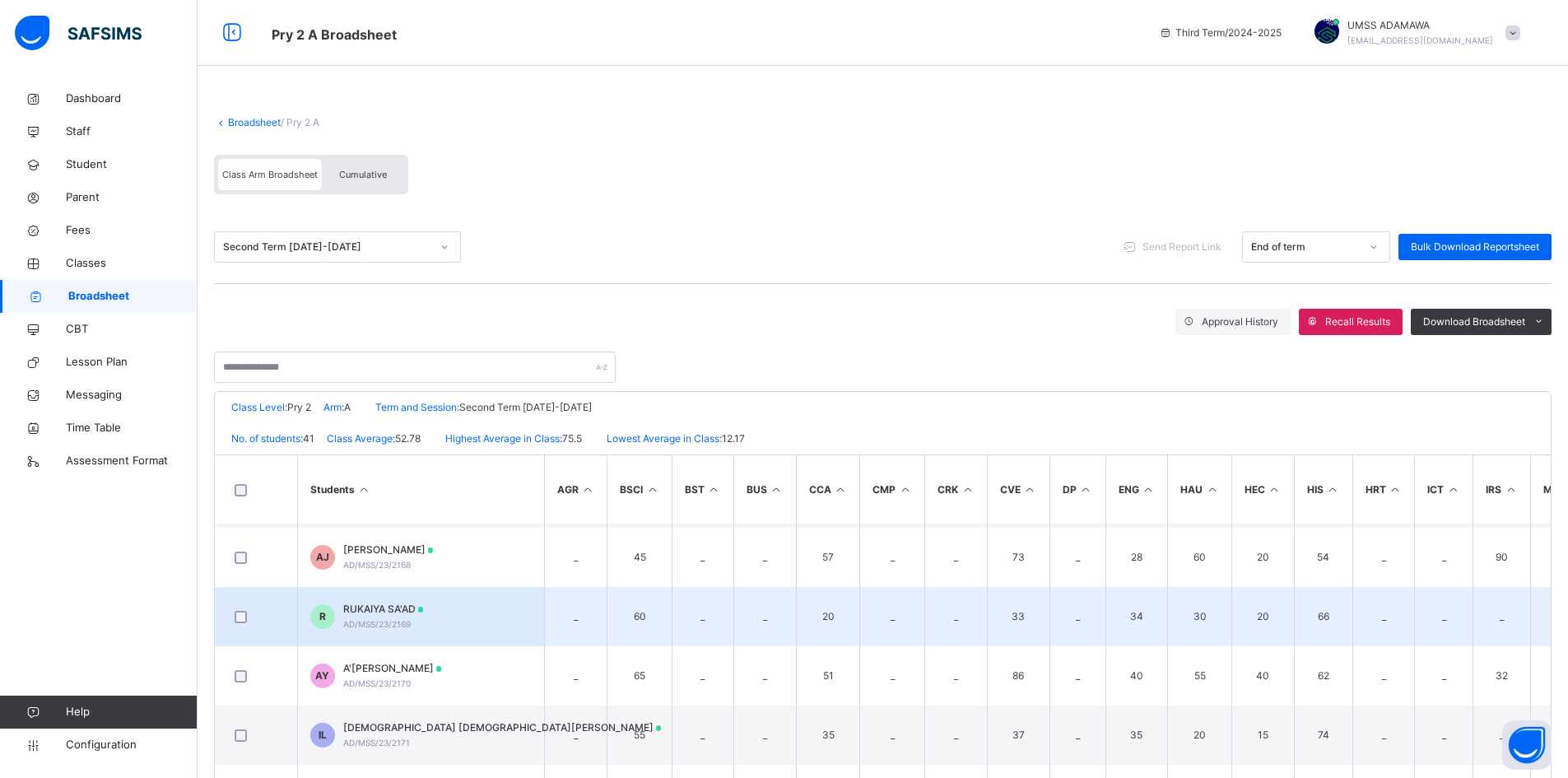
scroll to position [1400, 0]
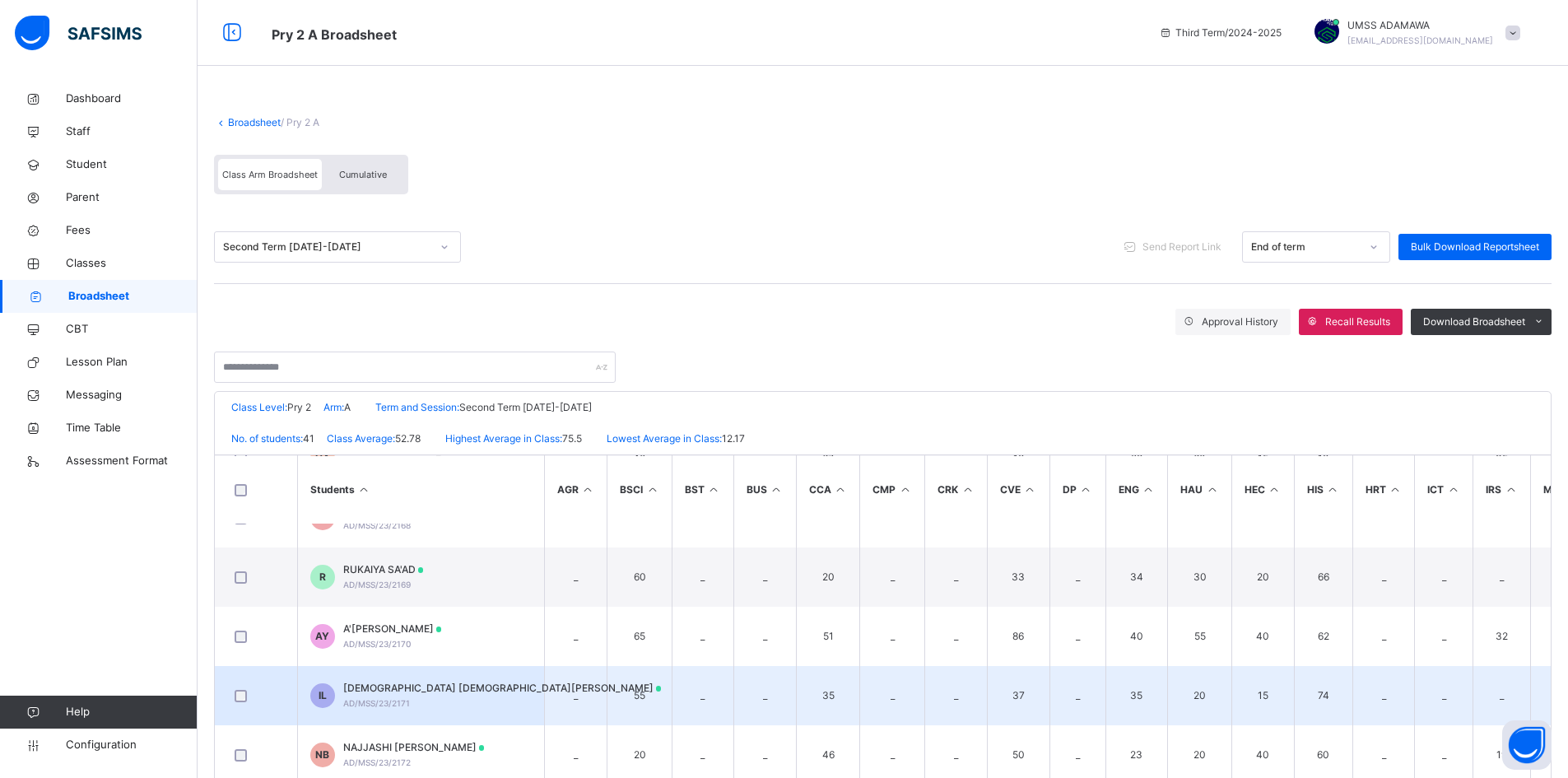
click at [383, 689] on span "[DEMOGRAPHIC_DATA] [DEMOGRAPHIC_DATA][PERSON_NAME]" at bounding box center [502, 688] width 318 height 15
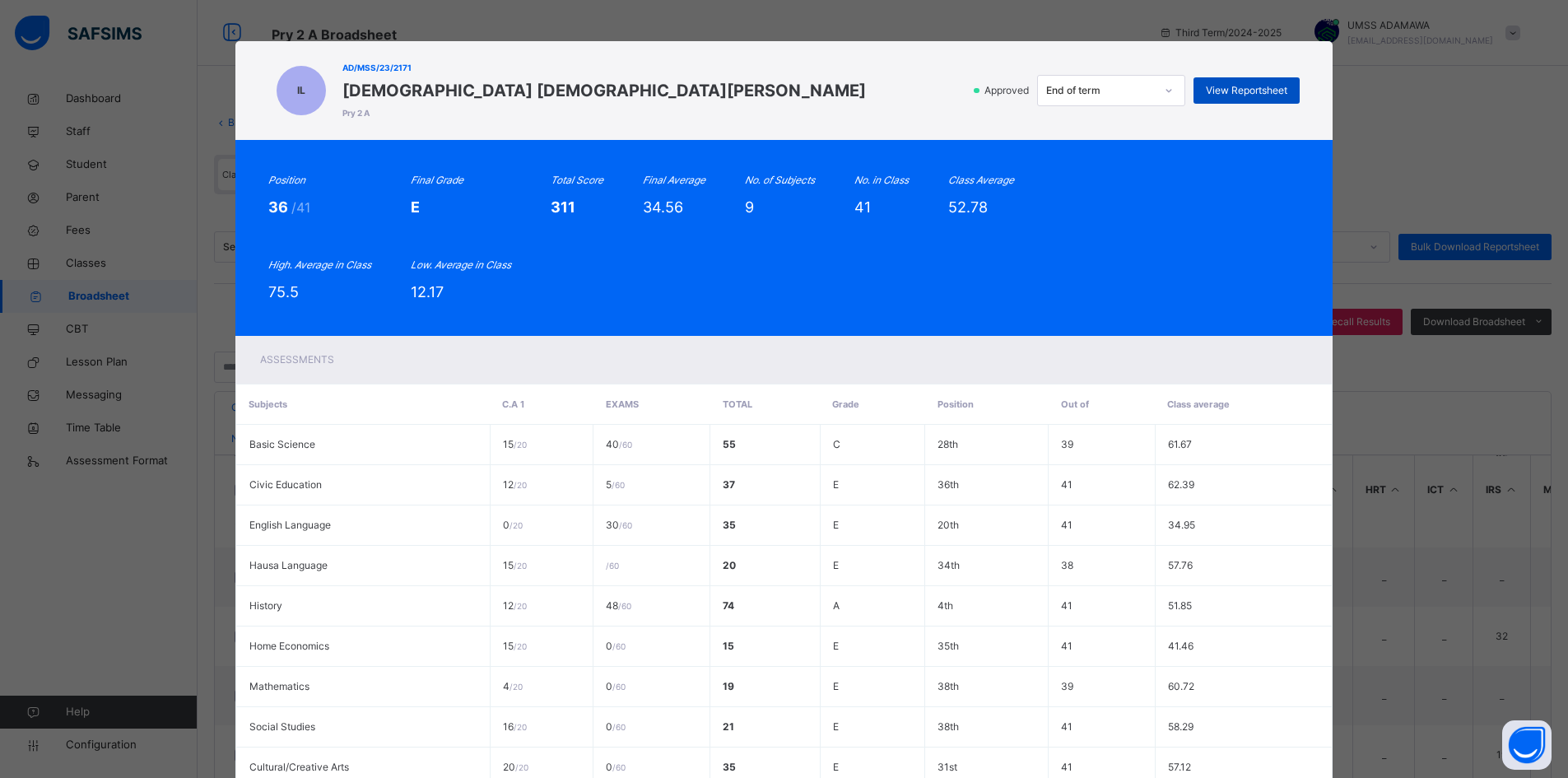
click at [1251, 92] on span "View Reportsheet" at bounding box center [1247, 91] width 82 height 15
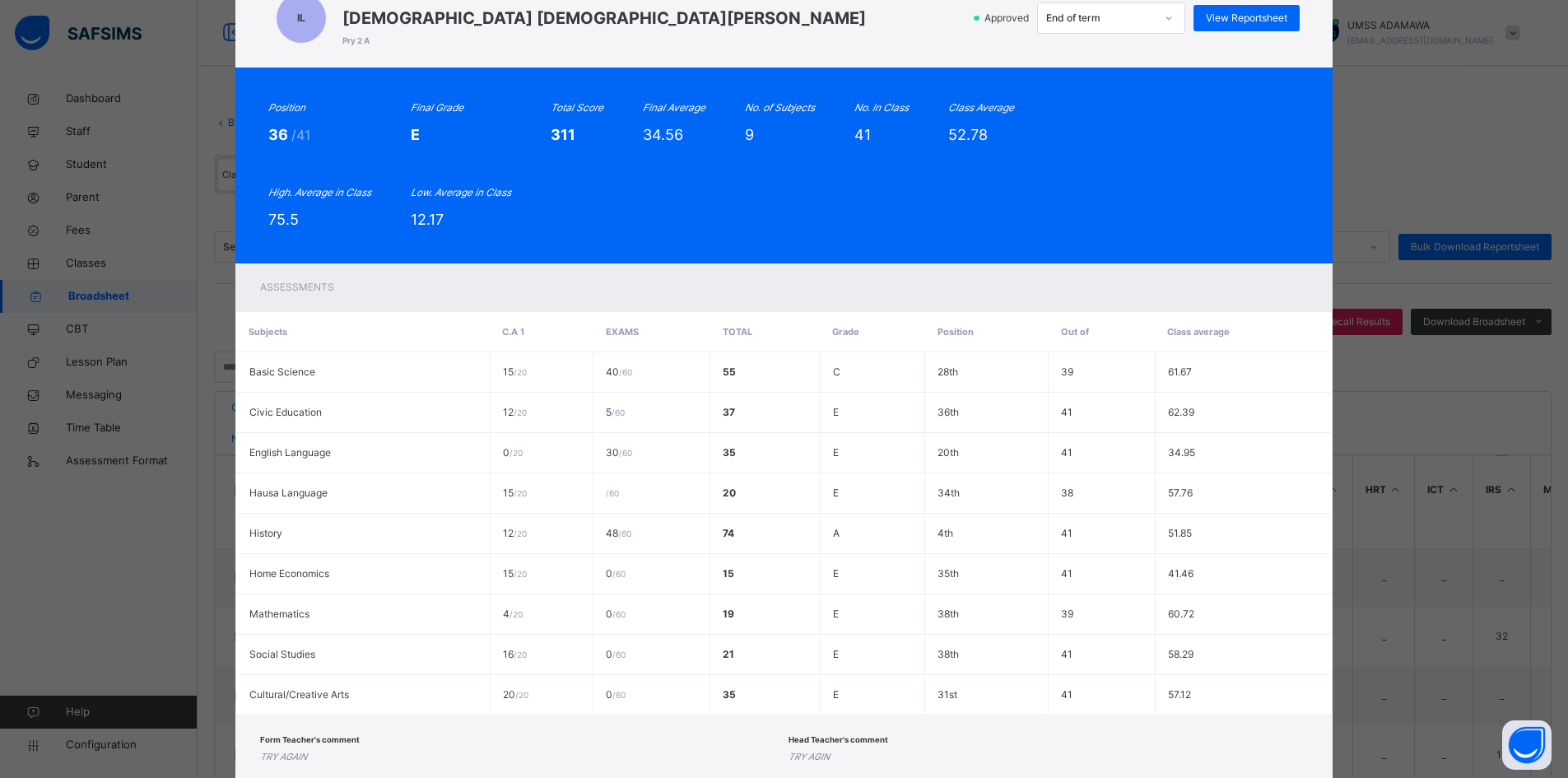
scroll to position [175, 0]
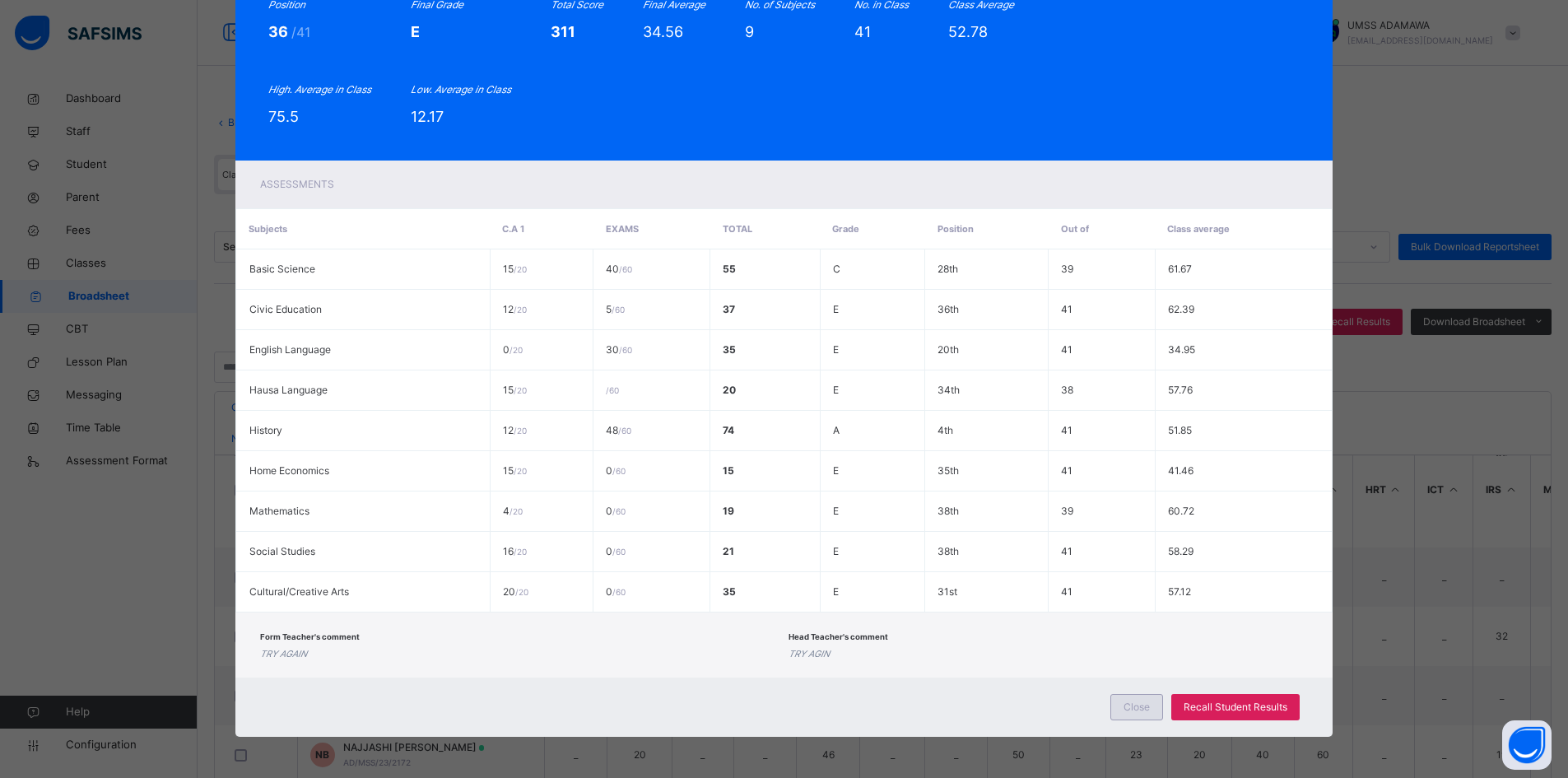
click at [1122, 707] on div "Close" at bounding box center [1137, 707] width 53 height 26
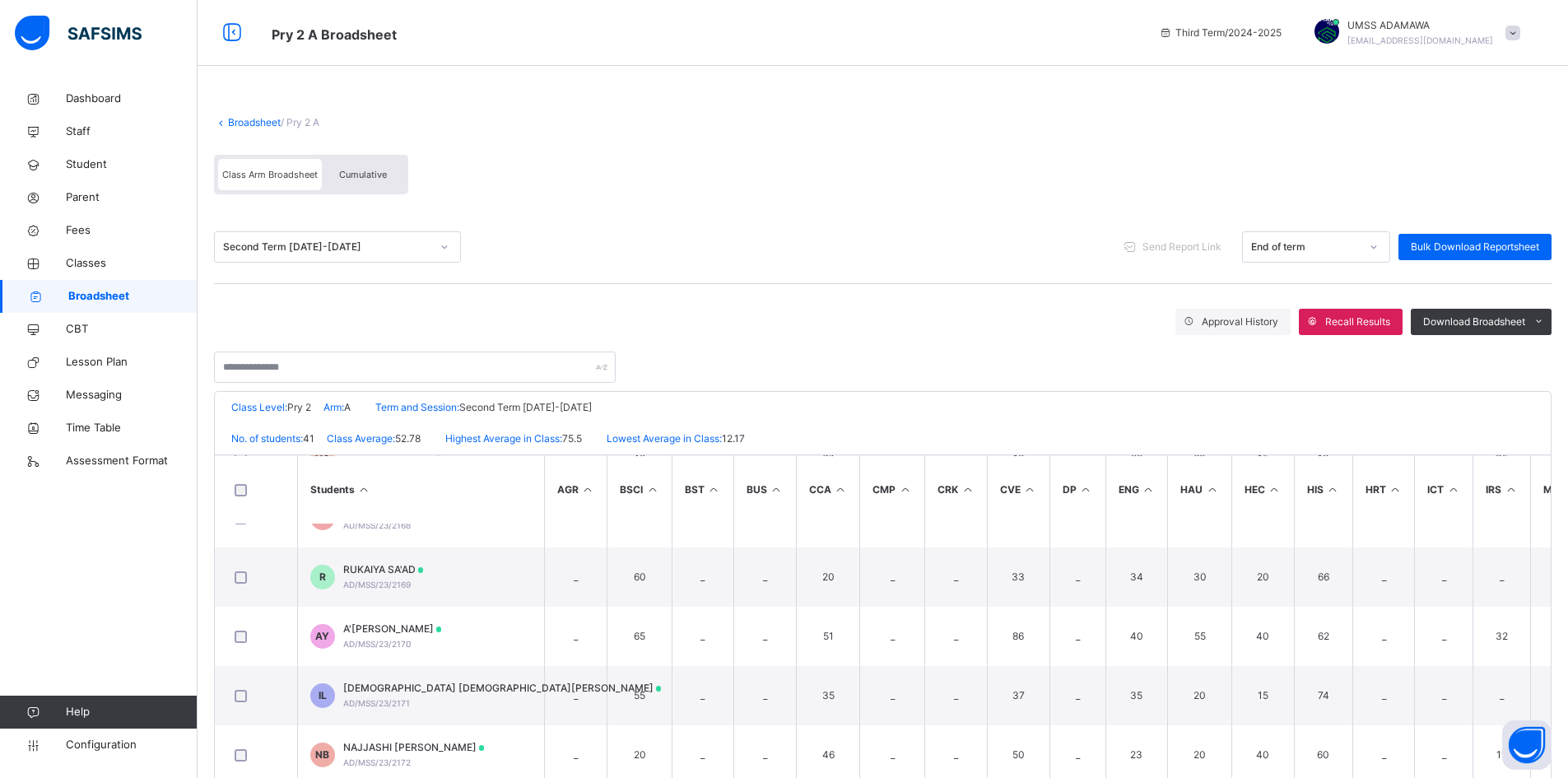
click at [399, 251] on div "Second Term 2024-2025" at bounding box center [327, 247] width 208 height 15
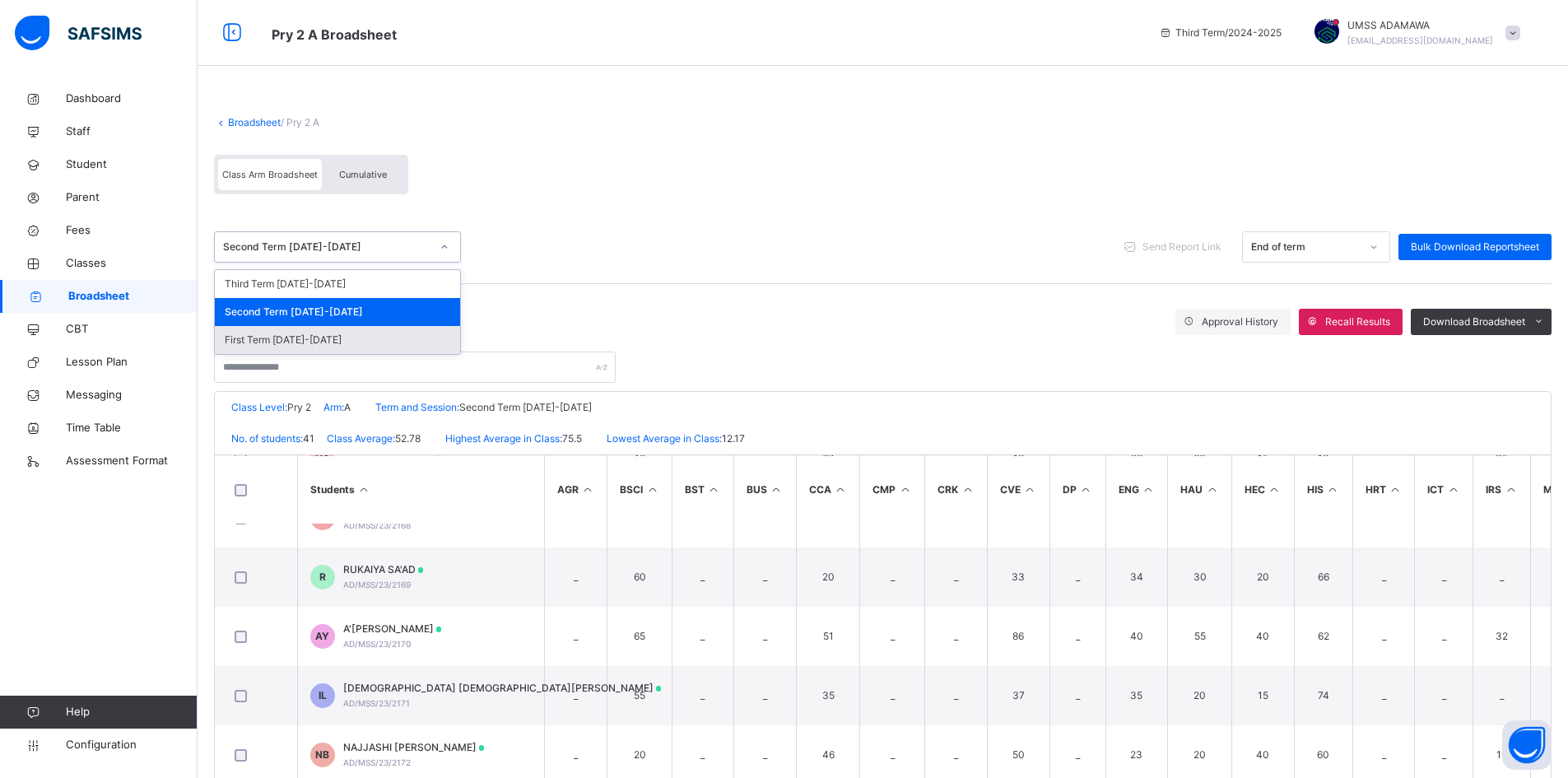
click at [321, 334] on div "First Term 2024-2025" at bounding box center [338, 340] width 245 height 28
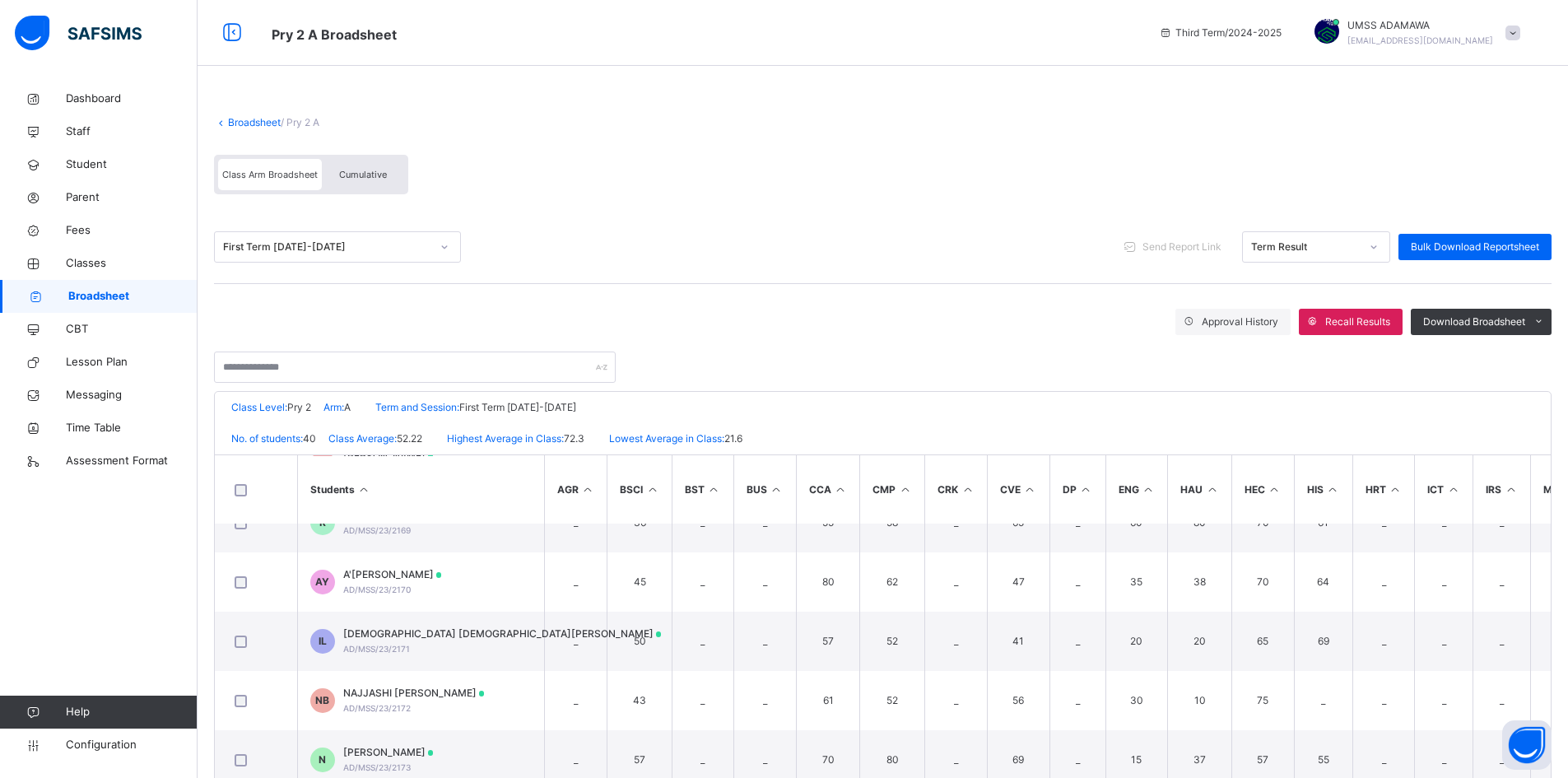
scroll to position [1482, 0]
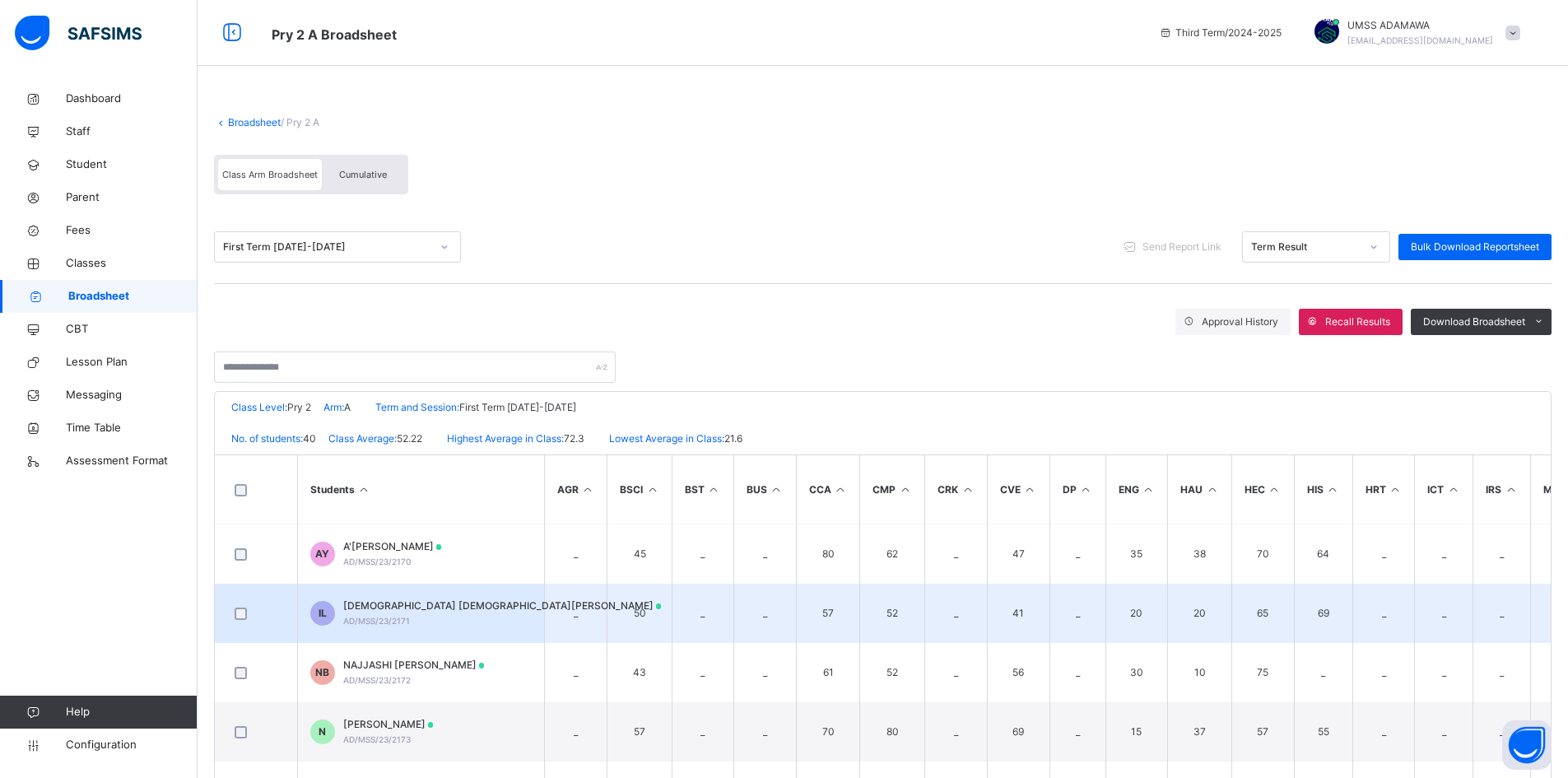
click at [394, 615] on div "IMAM MUSA LAWAL AD/MSS/23/2171" at bounding box center [502, 613] width 318 height 30
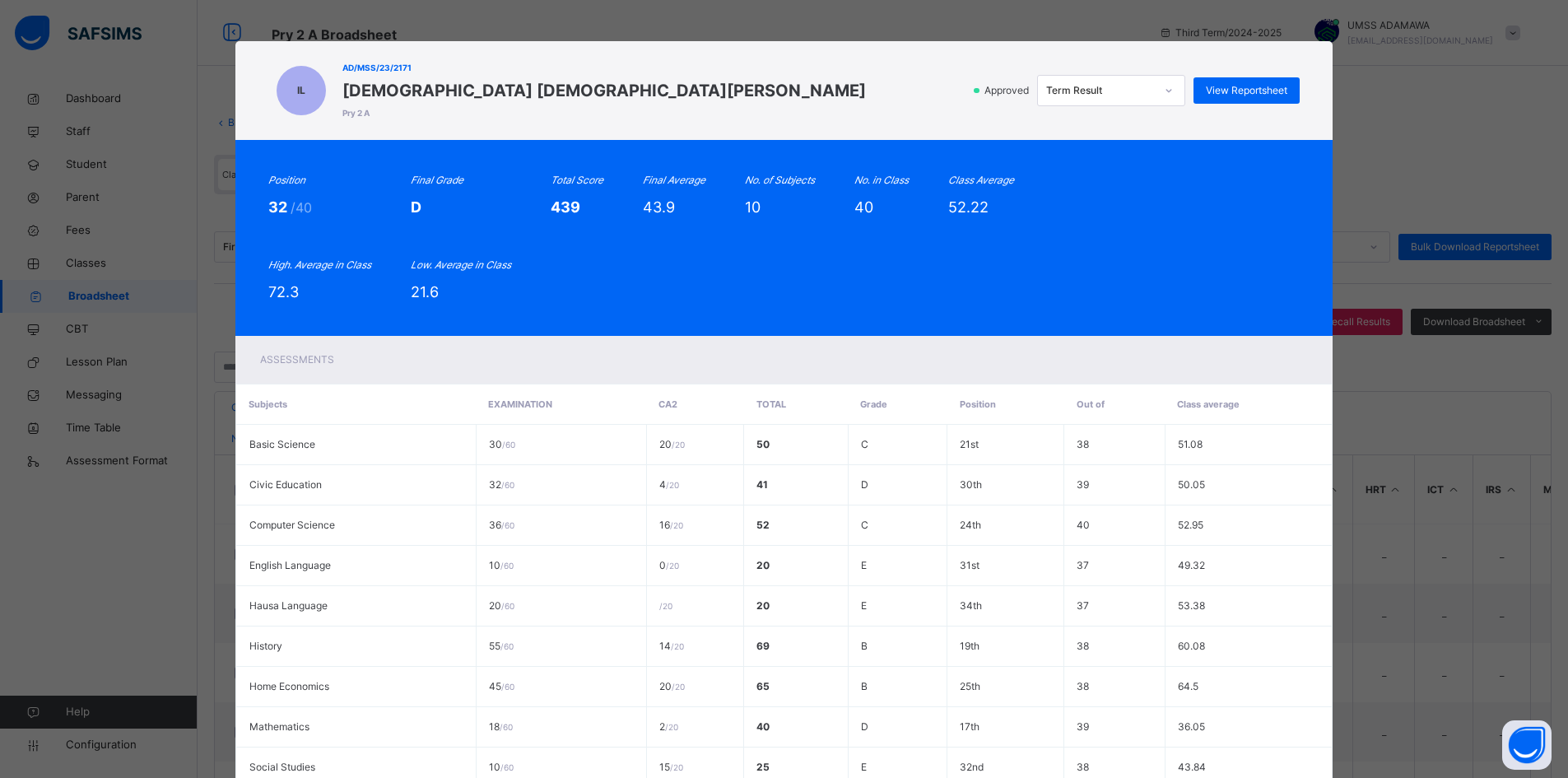
click at [1227, 75] on div "Approved Term Result View Reportsheet" at bounding box center [1087, 91] width 426 height 31
click at [1232, 89] on span "View Reportsheet" at bounding box center [1247, 91] width 82 height 15
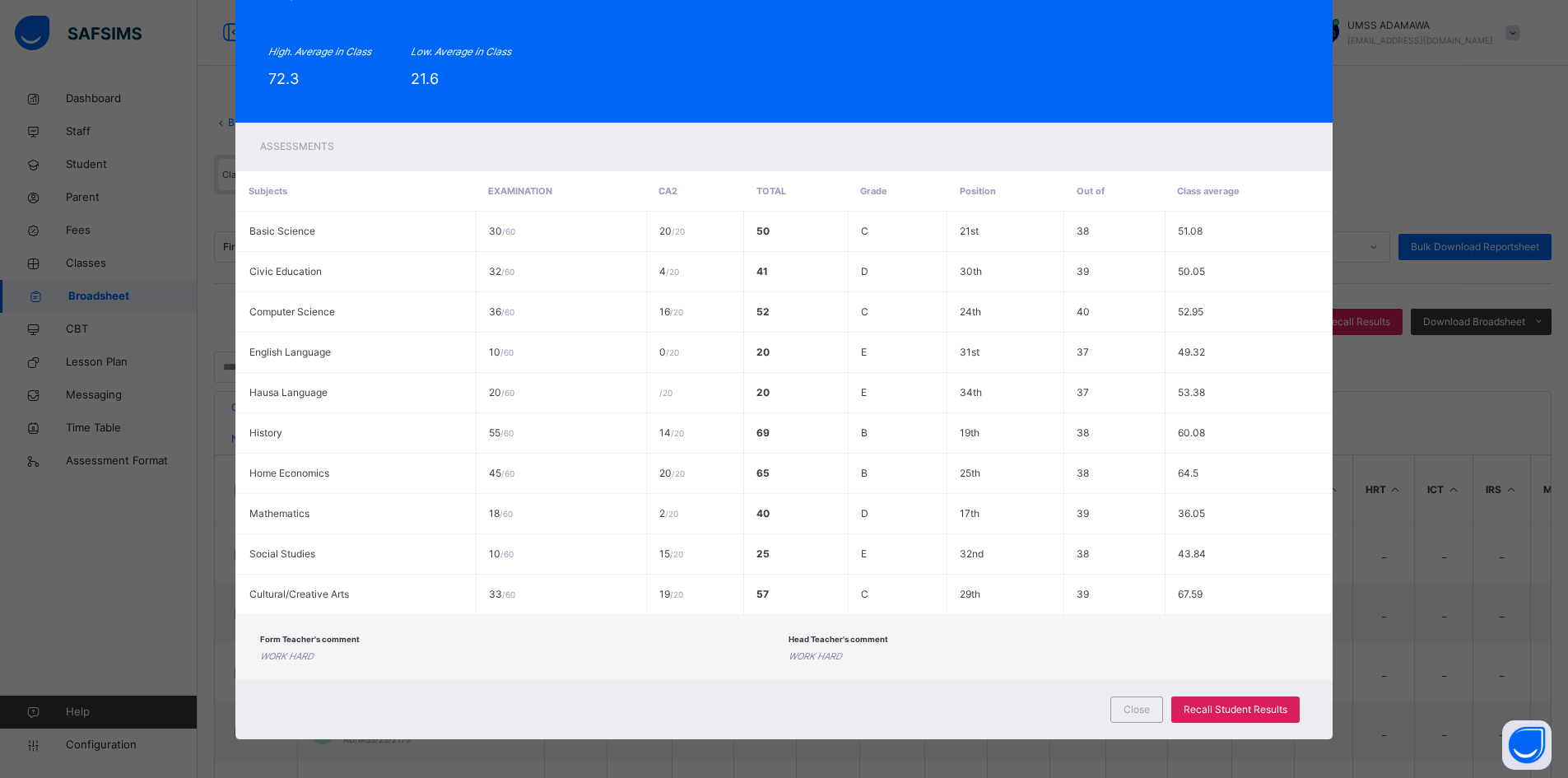
scroll to position [216, 0]
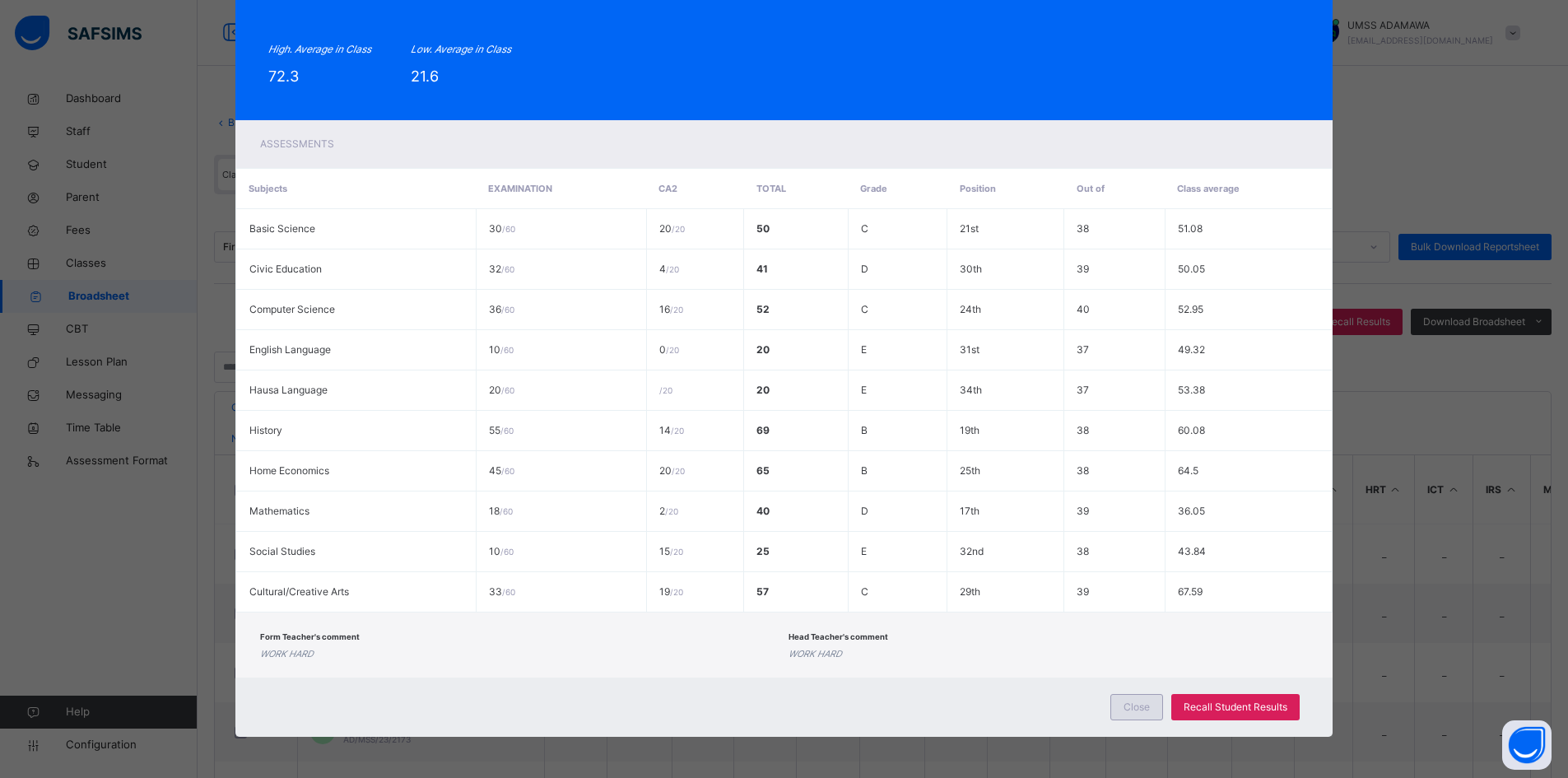
click at [1135, 708] on span "Close" at bounding box center [1136, 707] width 26 height 15
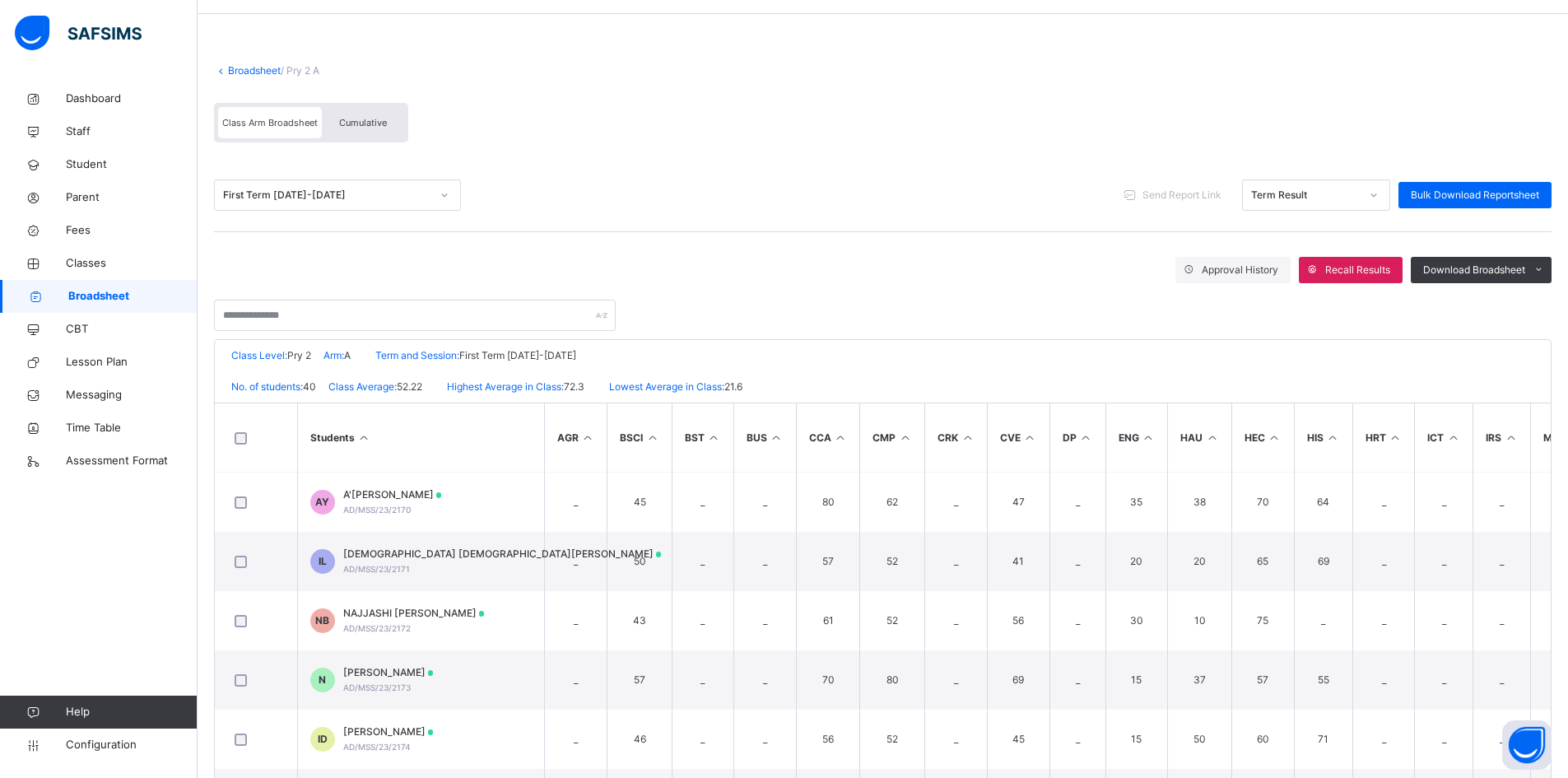
scroll to position [0, 0]
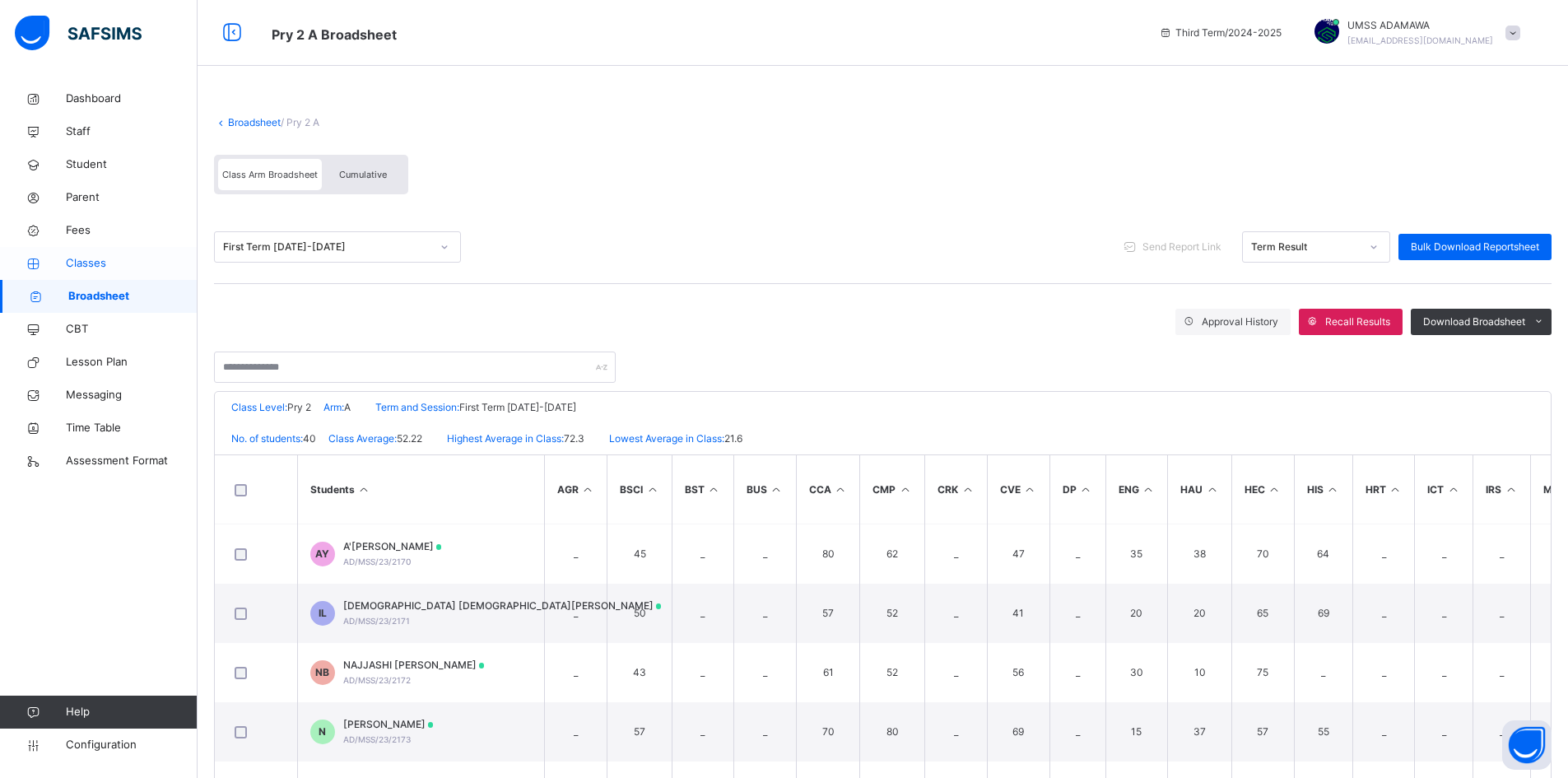
click at [88, 256] on span "Classes" at bounding box center [132, 263] width 132 height 16
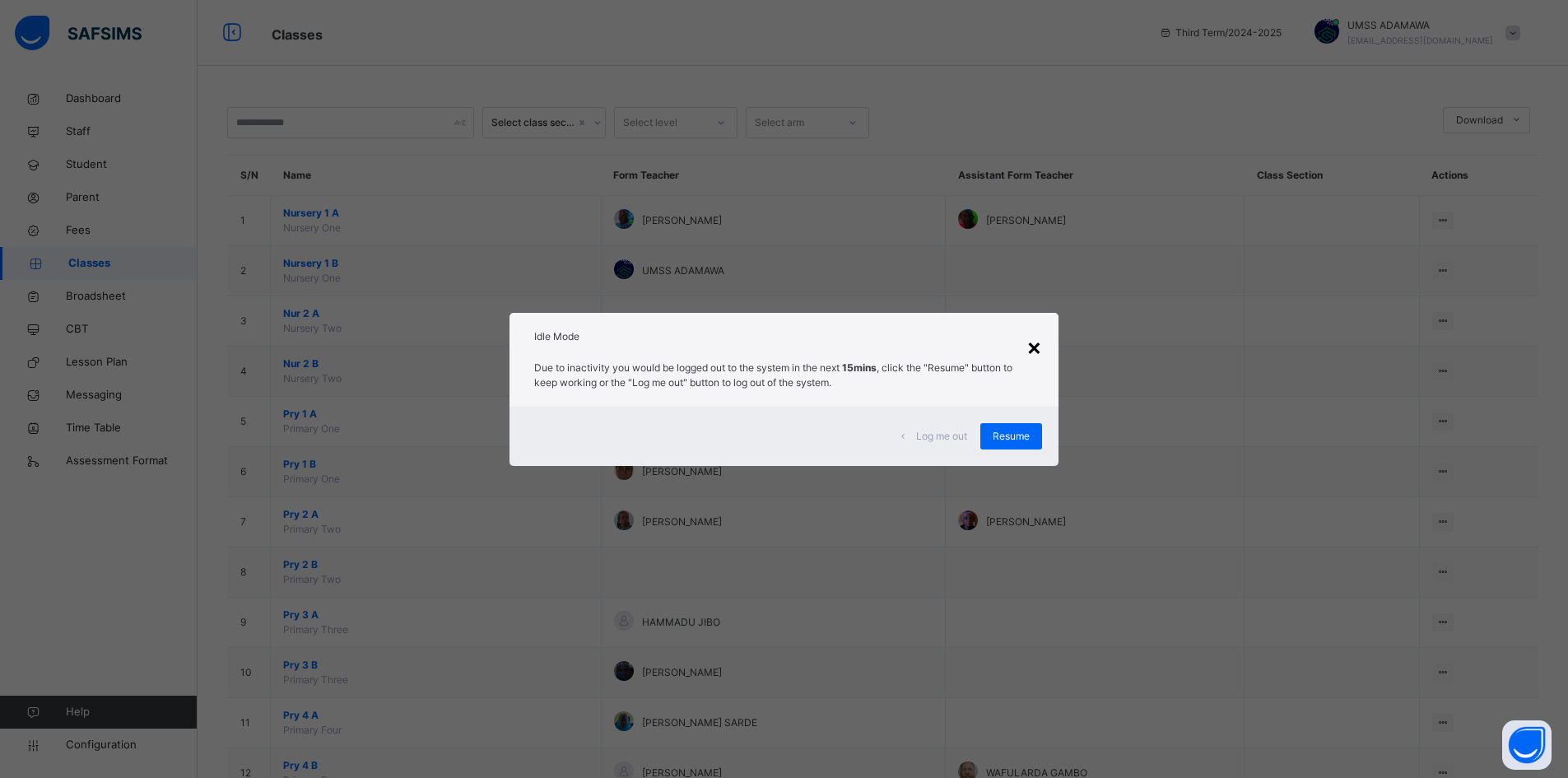
click at [1034, 348] on div "×" at bounding box center [1034, 347] width 15 height 34
click at [1023, 438] on span "Resume" at bounding box center [1011, 437] width 37 height 15
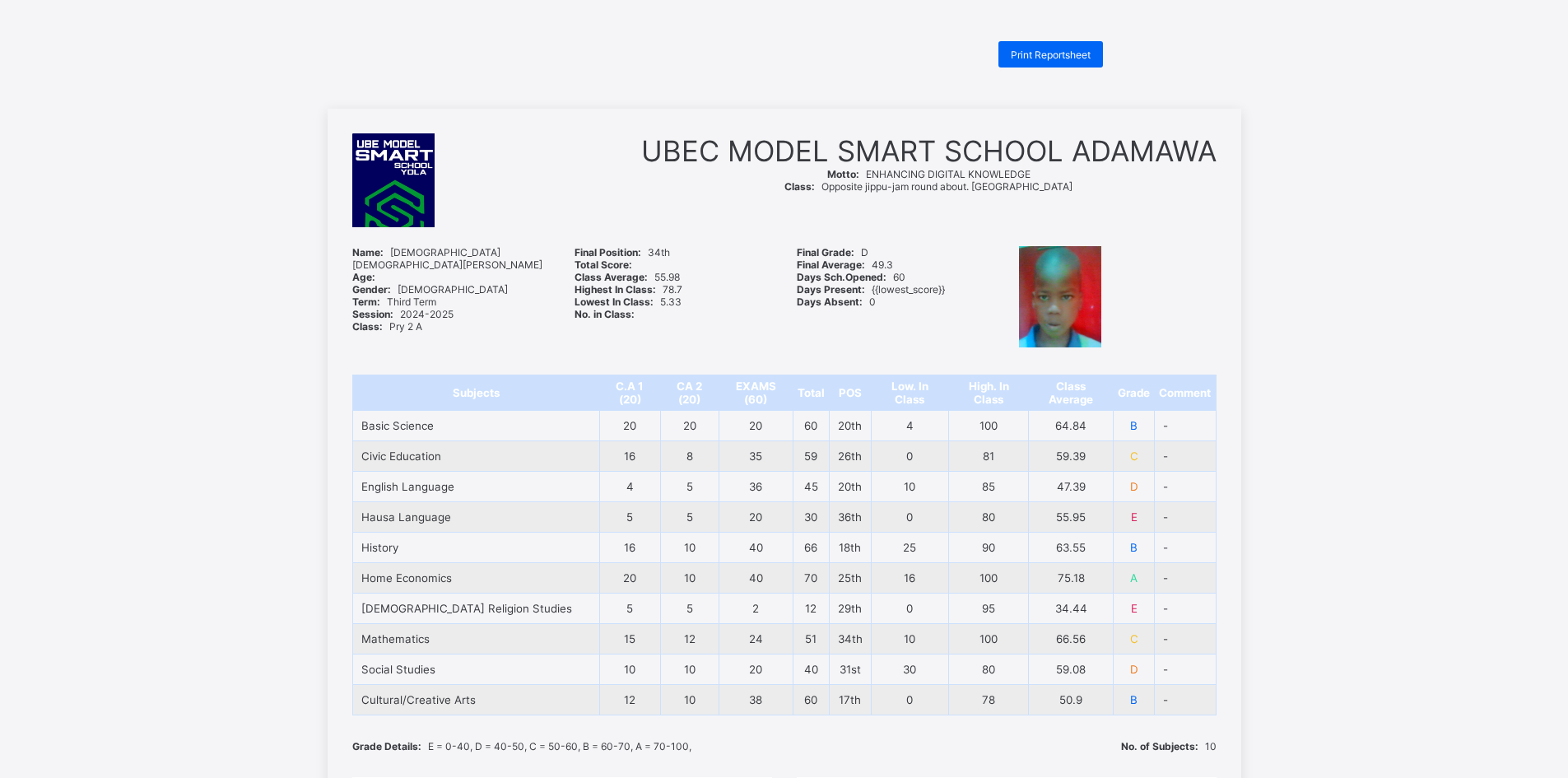
click at [423, 482] on td "English Language" at bounding box center [475, 487] width 247 height 31
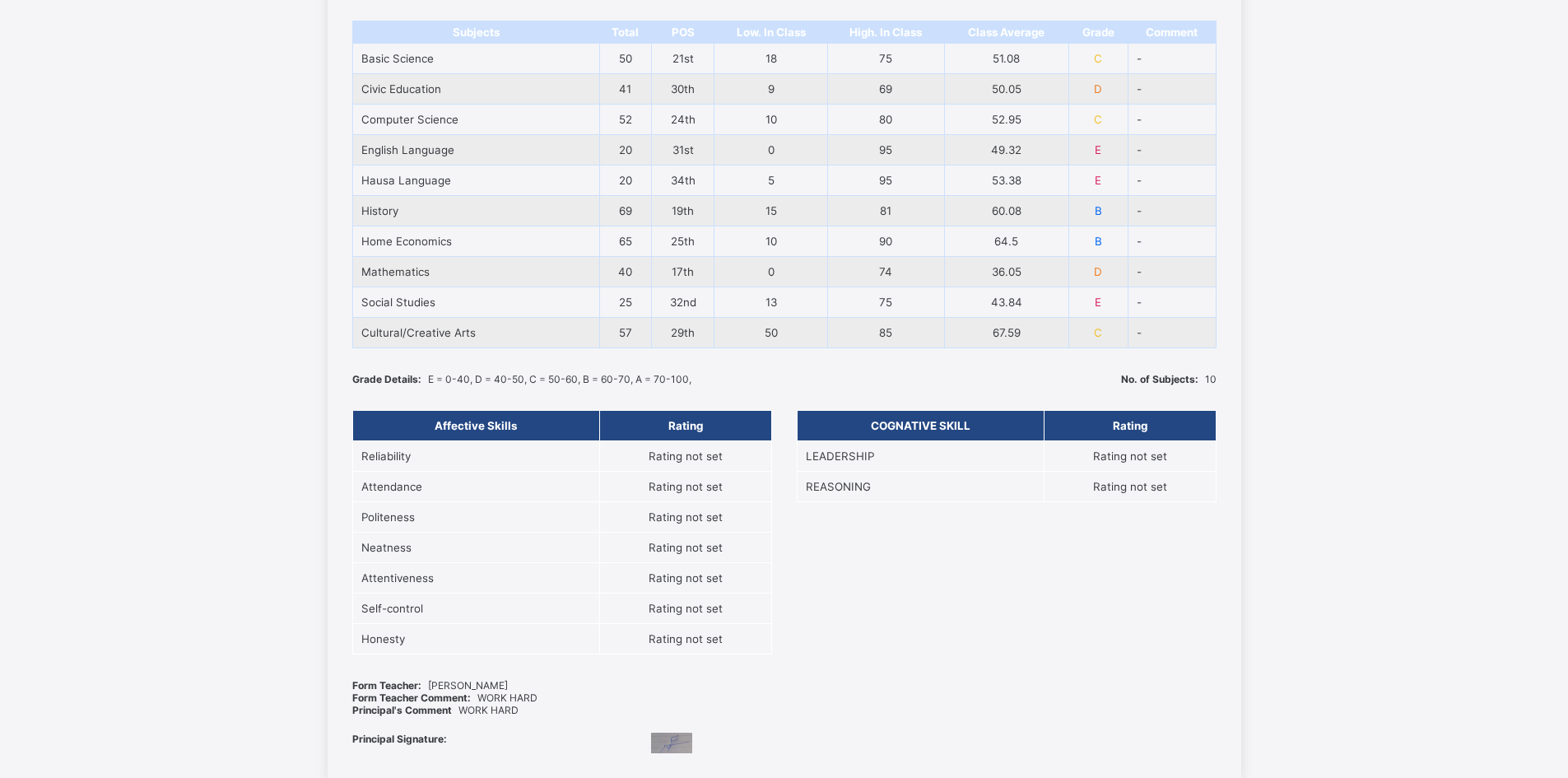
scroll to position [398, 0]
